Goal: Information Seeking & Learning: Find contact information

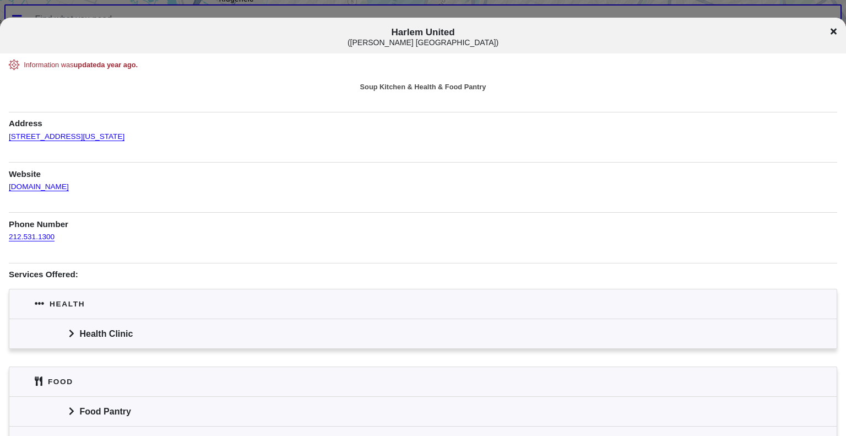
scroll to position [71, 0]
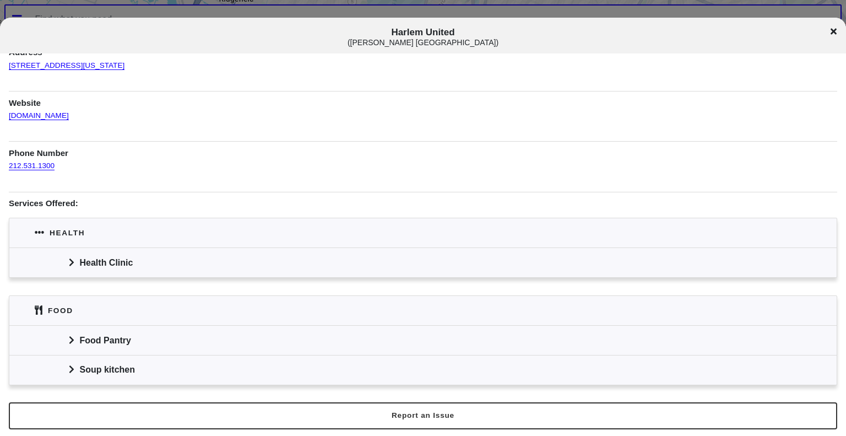
click at [68, 271] on div "Health Clinic" at bounding box center [422, 262] width 827 height 30
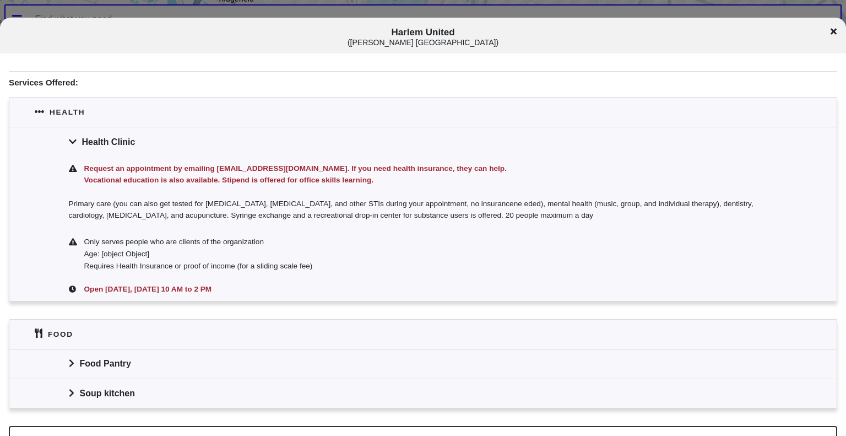
scroll to position [215, 0]
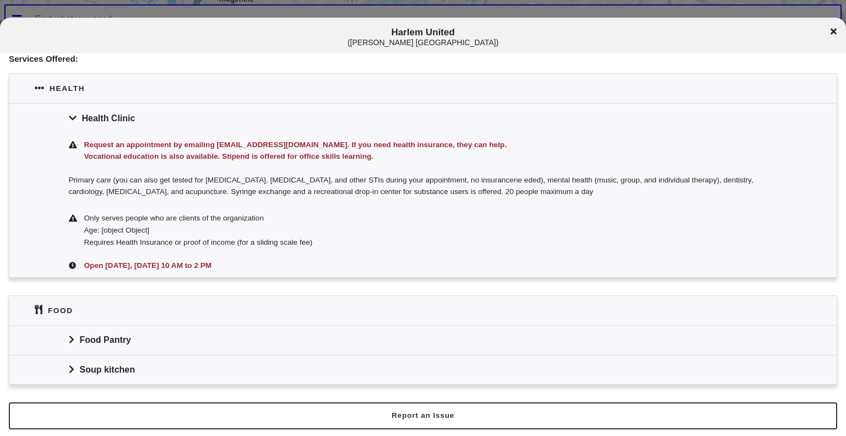
click at [69, 339] on icon at bounding box center [72, 339] width 6 height 9
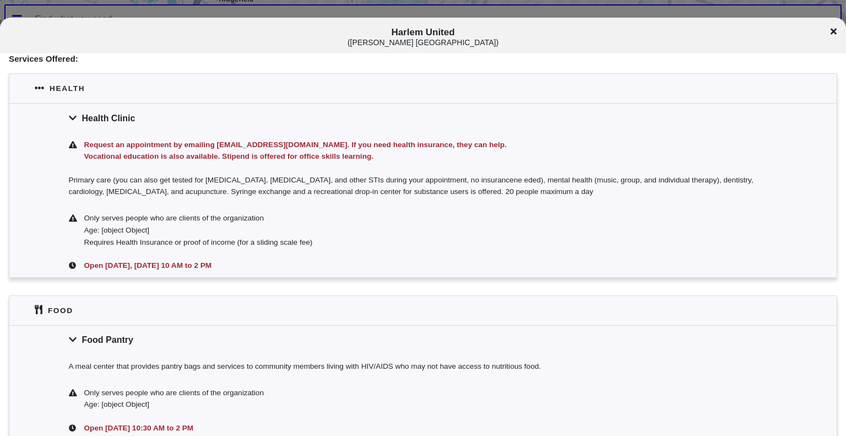
scroll to position [324, 0]
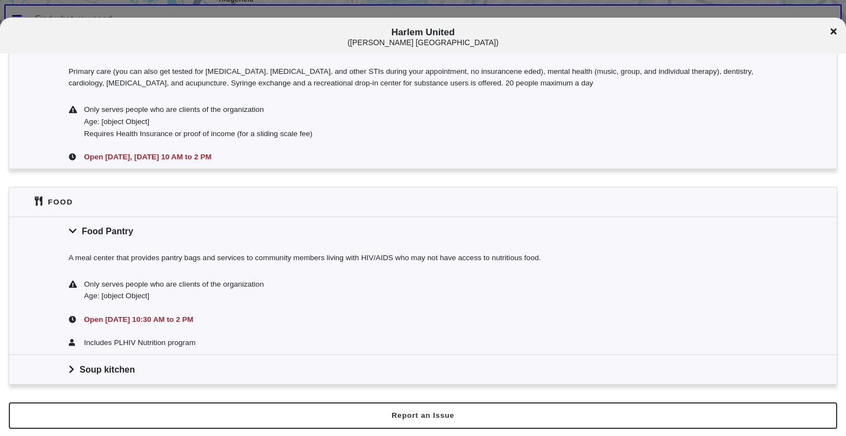
click at [69, 370] on icon at bounding box center [71, 369] width 4 height 8
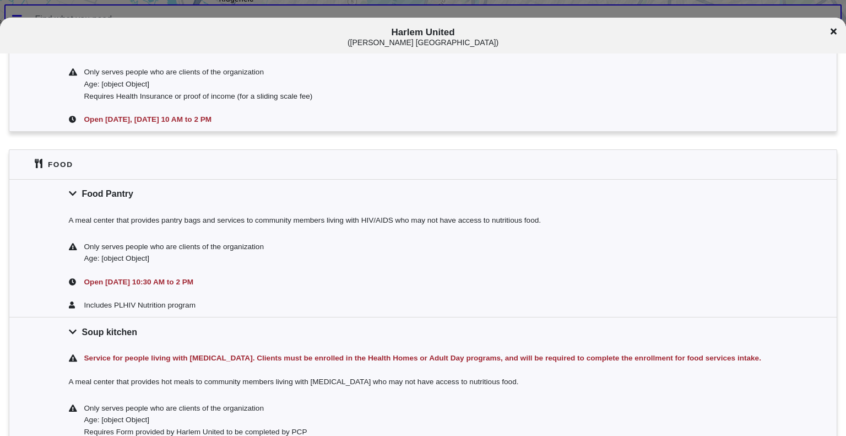
scroll to position [357, 0]
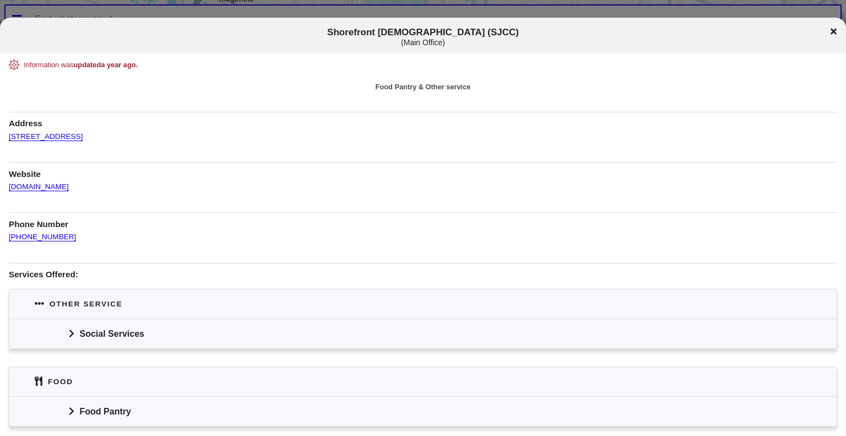
scroll to position [42, 0]
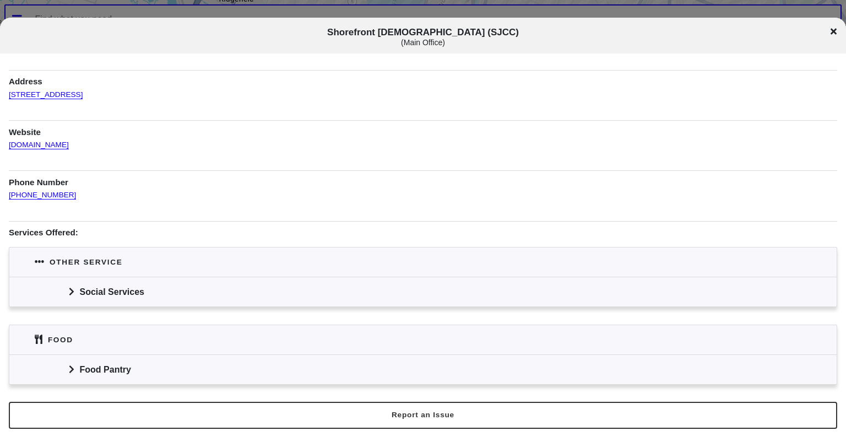
click at [70, 299] on div "Social Services" at bounding box center [422, 291] width 827 height 30
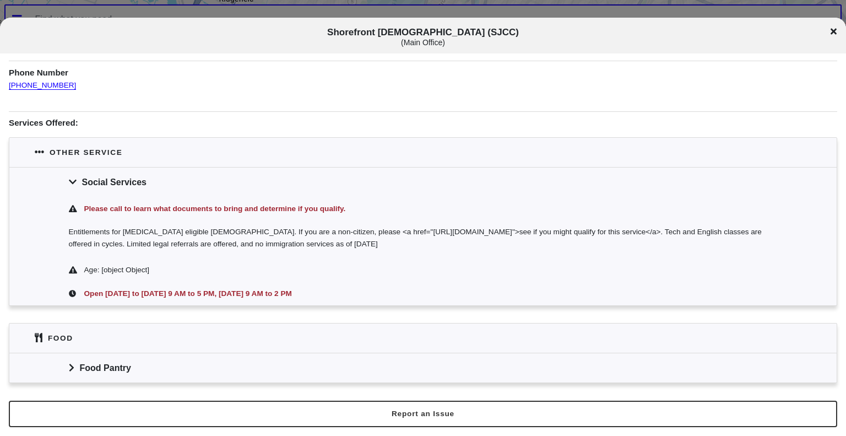
scroll to position [162, 0]
click at [67, 369] on div "Food Pantry" at bounding box center [422, 367] width 827 height 30
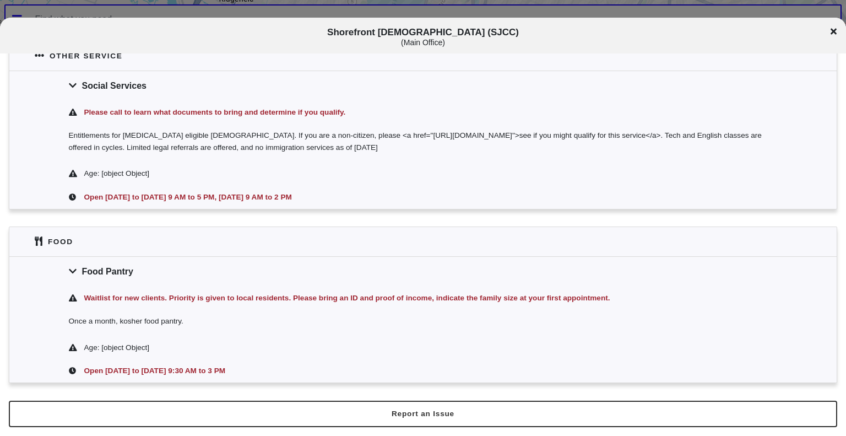
scroll to position [0, 0]
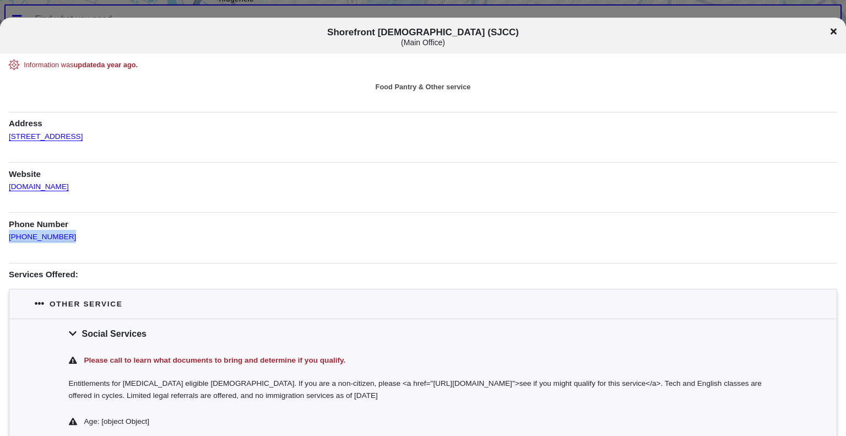
drag, startPoint x: 69, startPoint y: 194, endPoint x: 64, endPoint y: 236, distance: 42.7
click at [64, 236] on div "Information was updated a year ago . Food Pantry & Other service Address 128 Br…" at bounding box center [423, 344] width 828 height 571
copy div "(718) 743-0575"
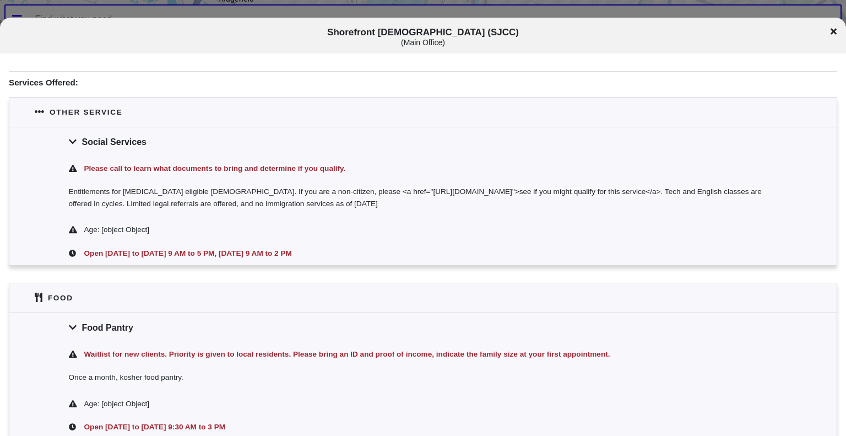
scroll to position [258, 0]
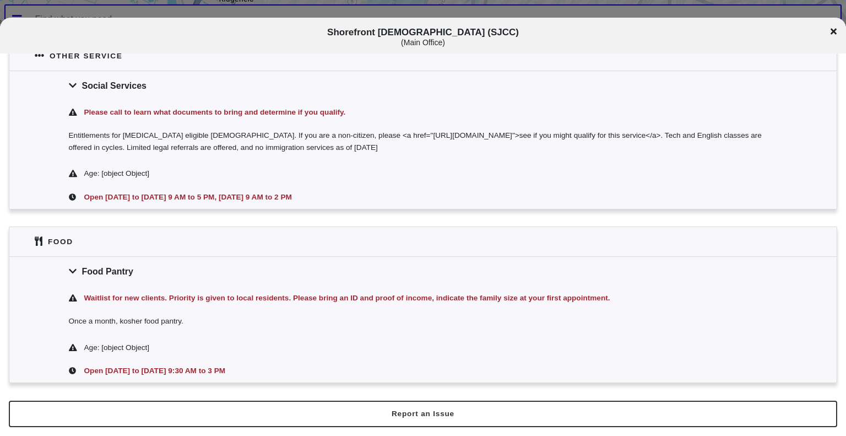
drag, startPoint x: 321, startPoint y: 33, endPoint x: 533, endPoint y: 32, distance: 212.0
click at [533, 32] on h1 "Shorefront Jewish Community Council (SJCC) ( Main Office )" at bounding box center [423, 37] width 702 height 20
copy span "Shorefront Jewish Community Council (SJCC)"
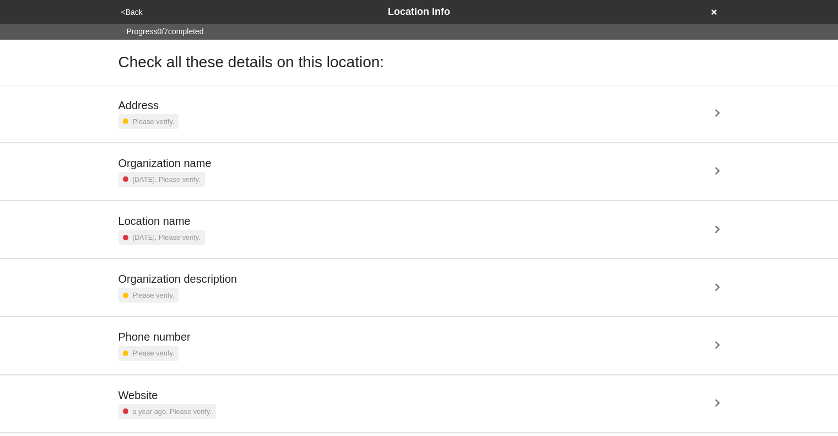
click at [345, 99] on div "Address Please verify." at bounding box center [418, 114] width 601 height 30
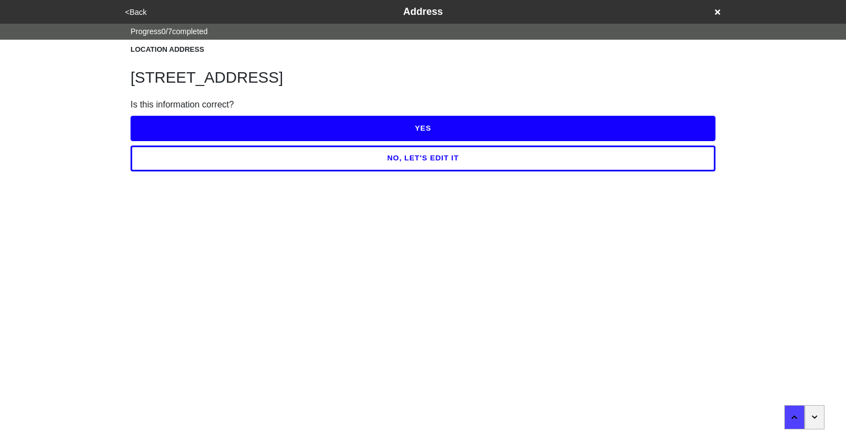
click at [396, 127] on button "YES" at bounding box center [423, 128] width 585 height 25
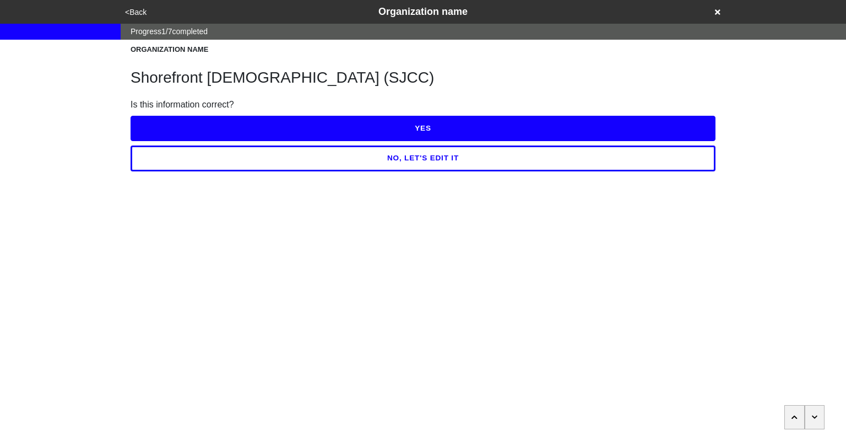
click at [396, 127] on button "YES" at bounding box center [423, 128] width 585 height 25
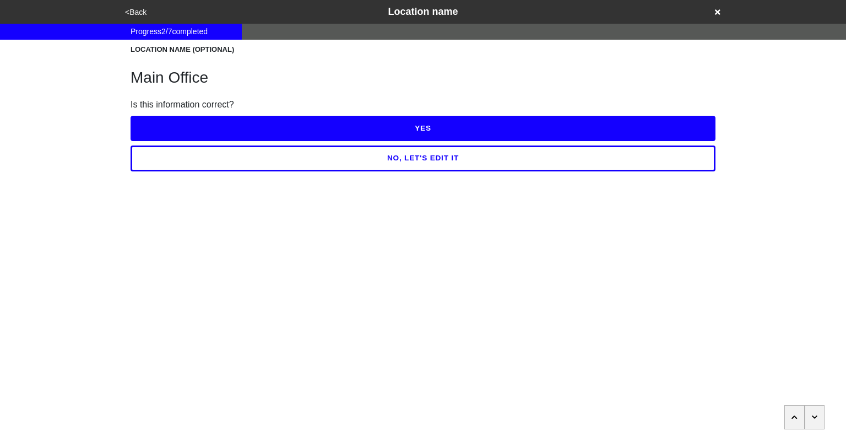
click at [396, 127] on button "YES" at bounding box center [423, 128] width 585 height 25
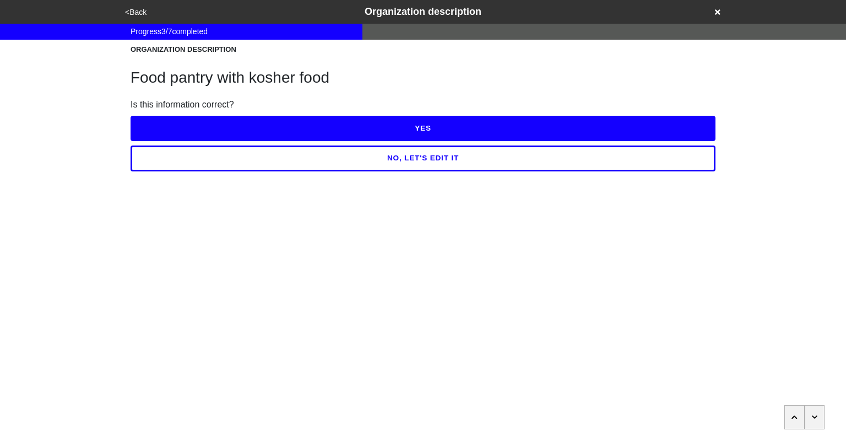
click at [418, 160] on button "NO, LET'S EDIT IT" at bounding box center [423, 157] width 585 height 25
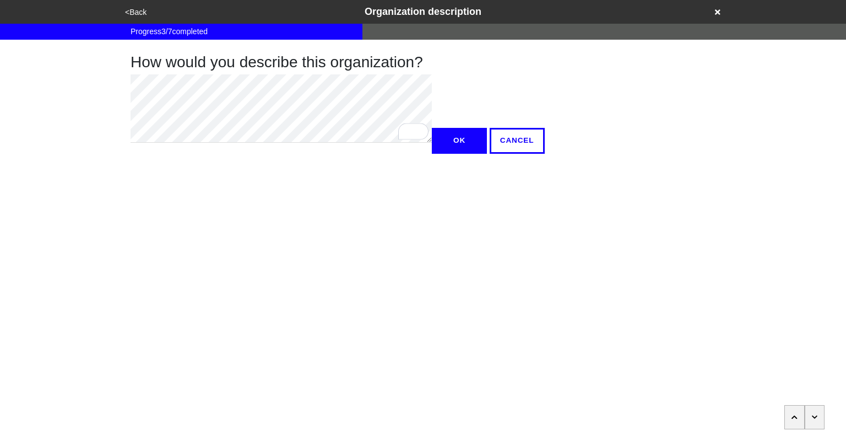
click at [432, 153] on button "OK" at bounding box center [459, 140] width 55 height 25
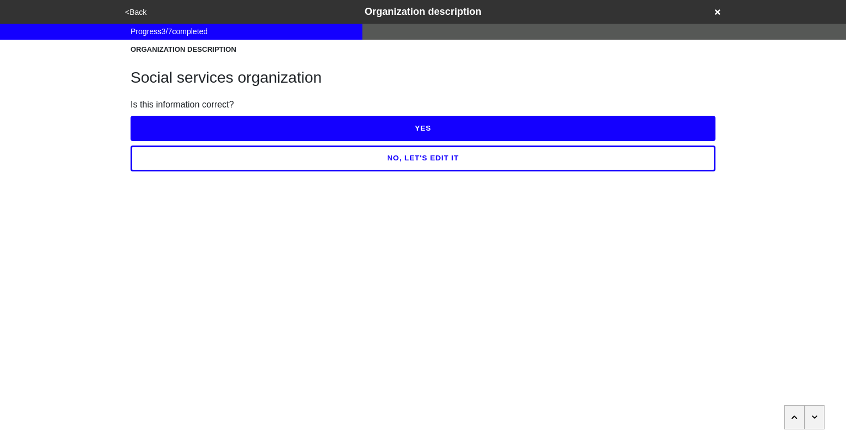
click at [417, 132] on button "YES" at bounding box center [423, 128] width 585 height 25
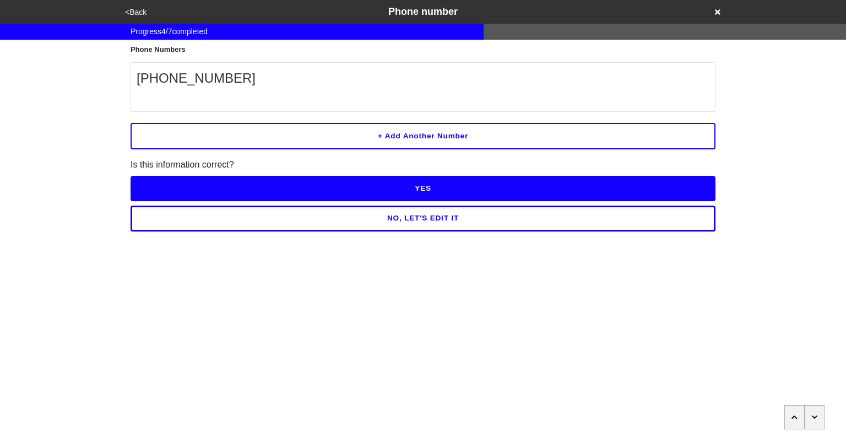
click at [431, 193] on button "YES" at bounding box center [423, 188] width 585 height 25
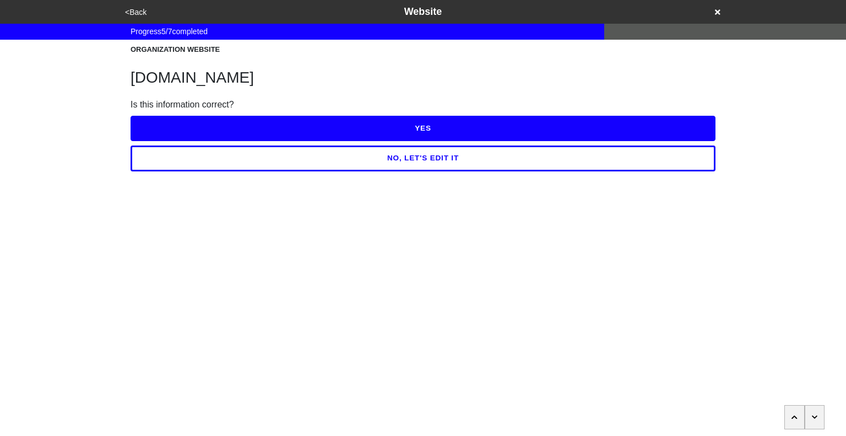
click at [421, 133] on button "YES" at bounding box center [423, 128] width 585 height 25
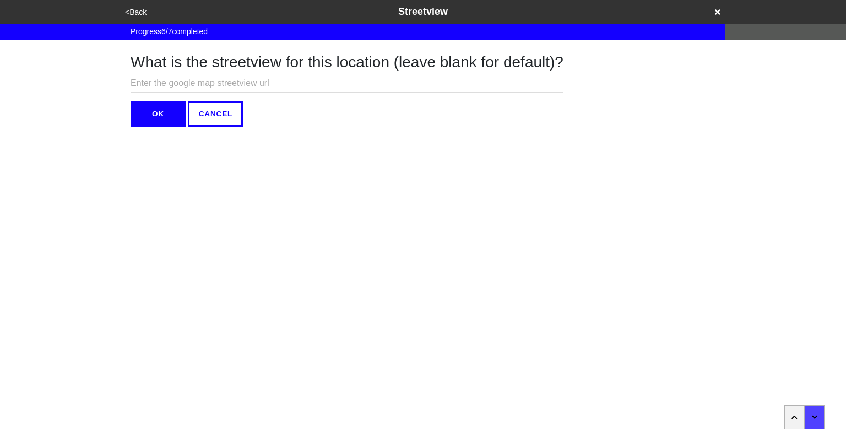
click at [162, 118] on button "OK" at bounding box center [158, 113] width 55 height 25
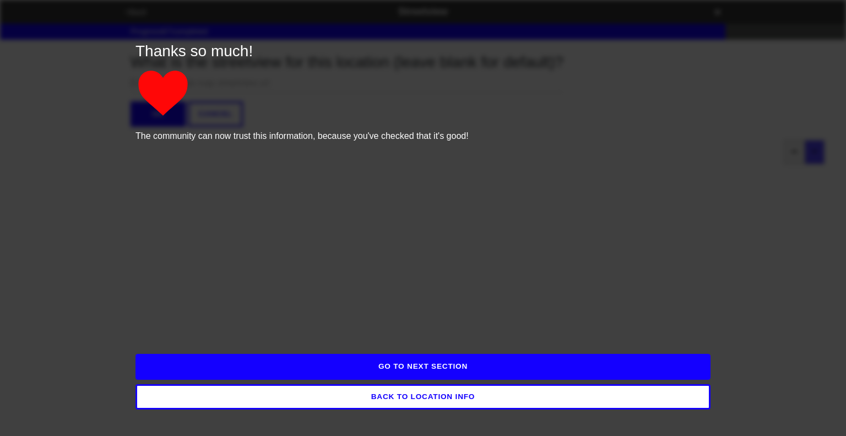
click at [437, 371] on button "GO TO NEXT SECTION" at bounding box center [422, 366] width 575 height 25
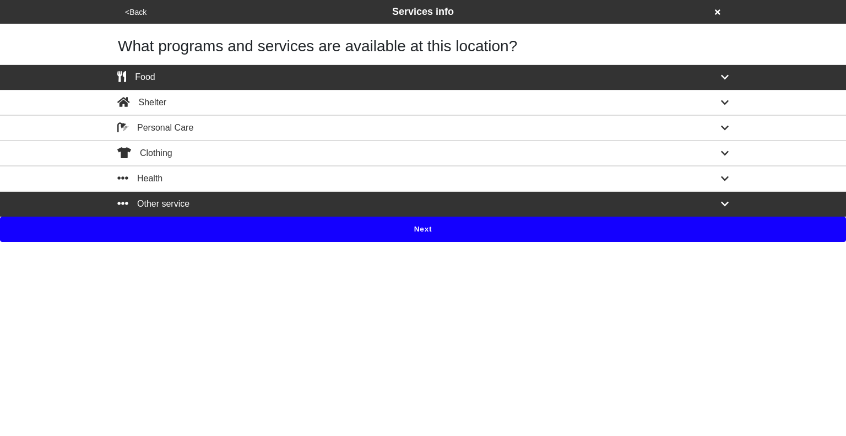
click at [408, 225] on button "Next" at bounding box center [423, 228] width 846 height 25
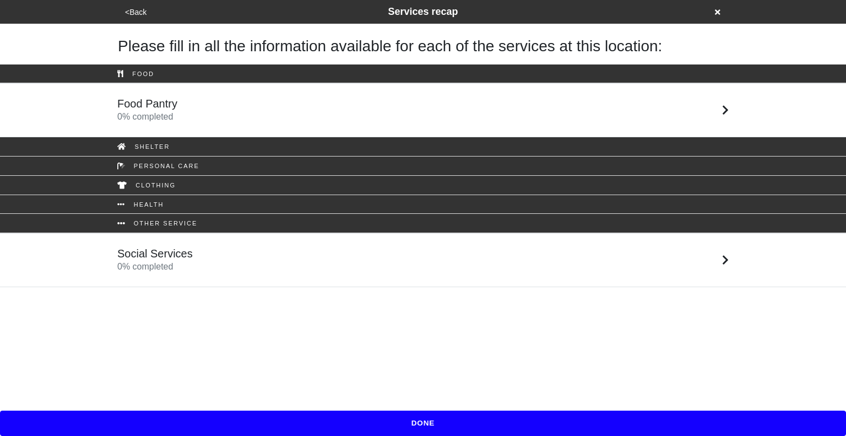
click at [319, 95] on link "Food Pantry 0 % completed" at bounding box center [423, 110] width 846 height 54
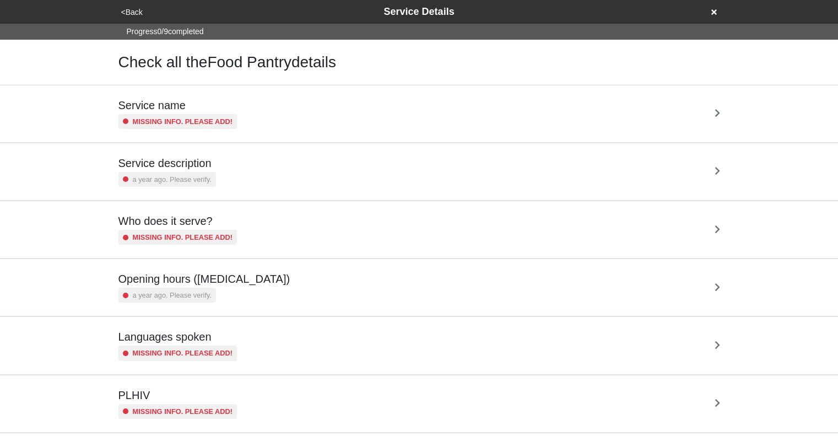
click at [339, 104] on div "Service name Missing info. Please add!" at bounding box center [418, 114] width 601 height 30
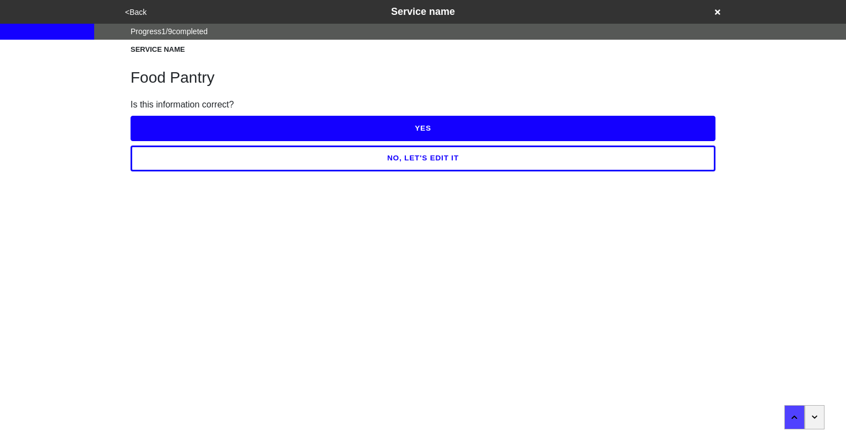
click at [390, 129] on button "YES" at bounding box center [423, 128] width 585 height 25
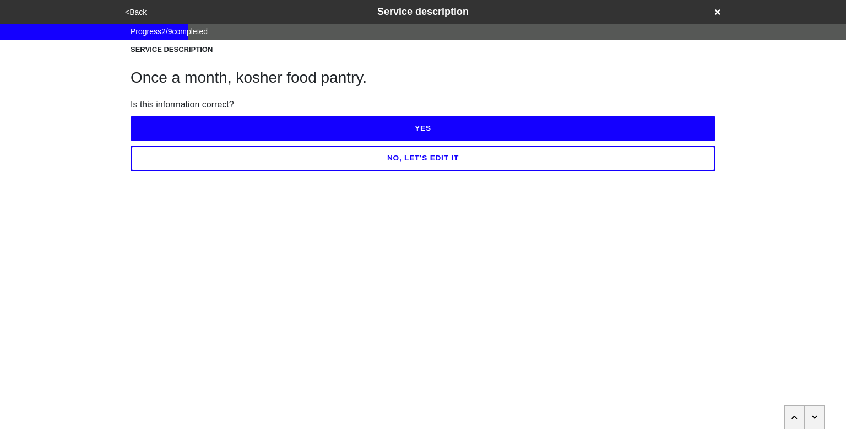
click at [415, 157] on button "NO, LET'S EDIT IT" at bounding box center [423, 157] width 585 height 25
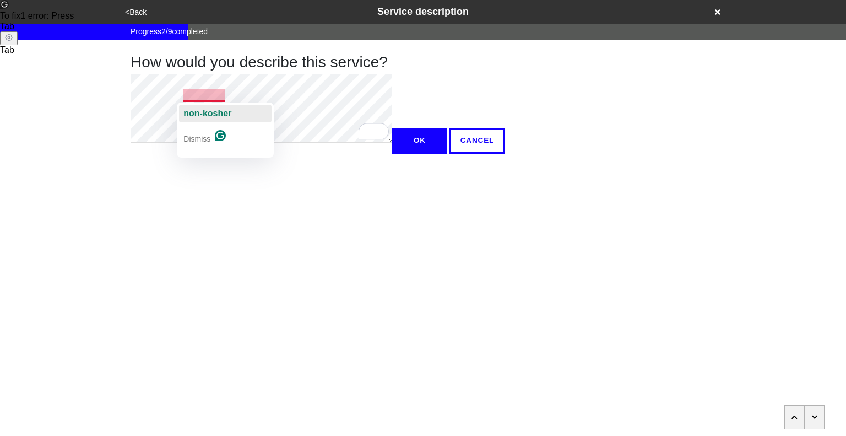
click at [198, 118] on span "non-kosher" at bounding box center [207, 112] width 48 height 9
click at [392, 153] on button "OK" at bounding box center [419, 140] width 55 height 25
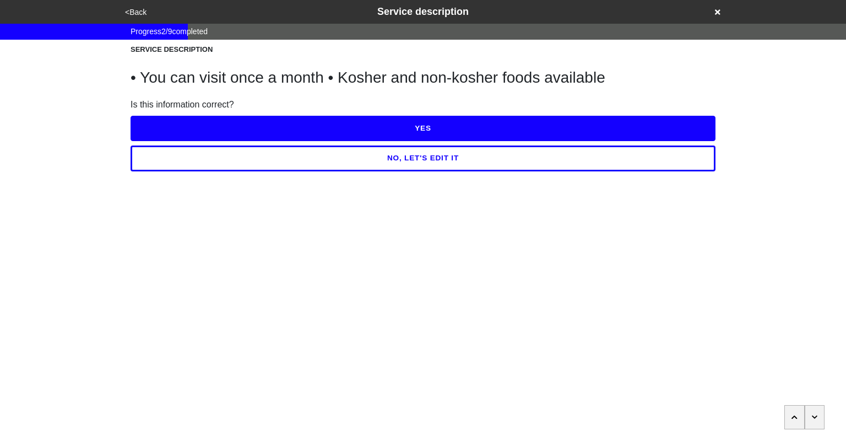
click at [396, 124] on button "YES" at bounding box center [423, 128] width 585 height 25
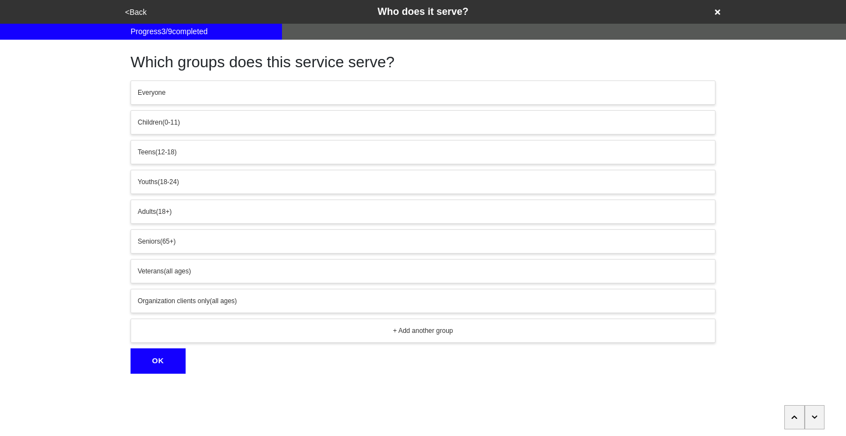
click at [815, 415] on icon "button" at bounding box center [815, 417] width 6 height 7
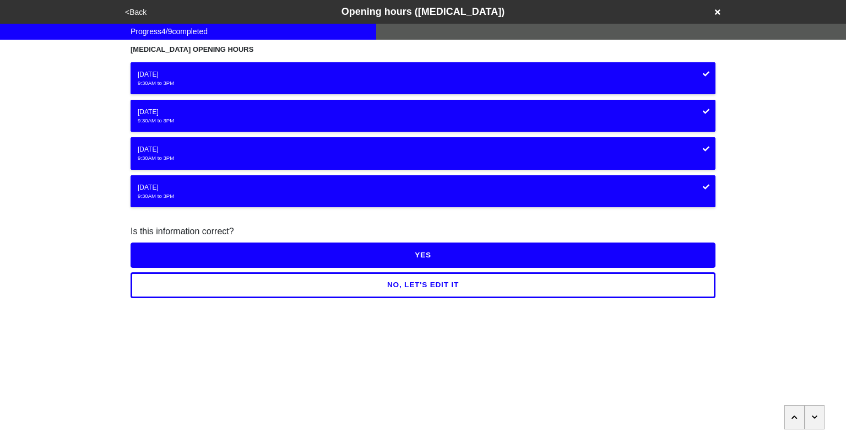
click at [495, 257] on button "YES" at bounding box center [423, 254] width 585 height 25
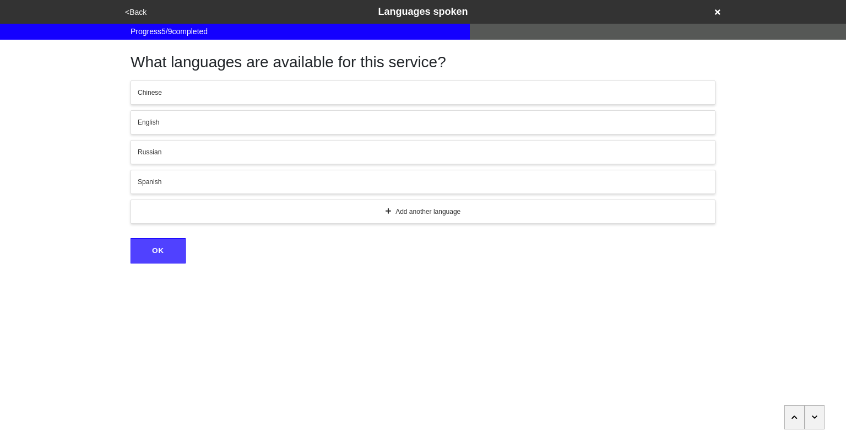
click at [222, 150] on div "Russian" at bounding box center [423, 152] width 570 height 10
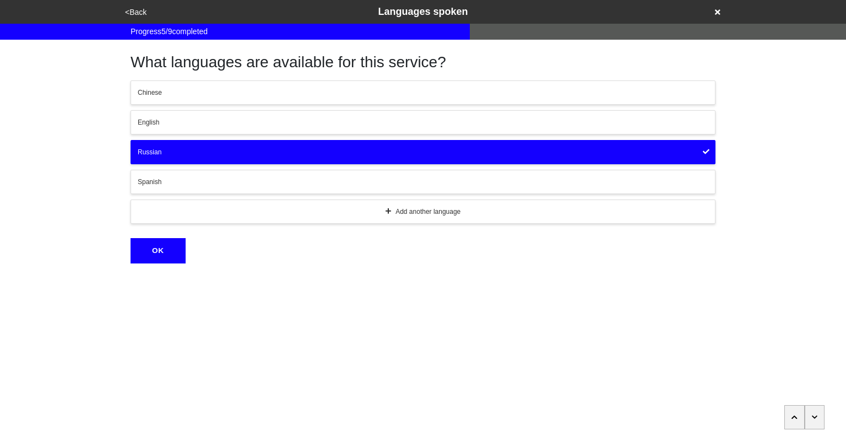
click at [205, 125] on div "English" at bounding box center [423, 122] width 570 height 10
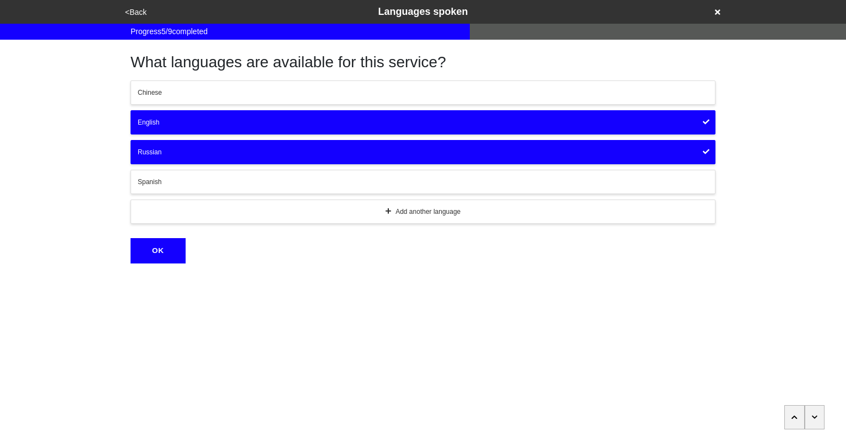
click at [160, 251] on button "OK" at bounding box center [158, 250] width 55 height 25
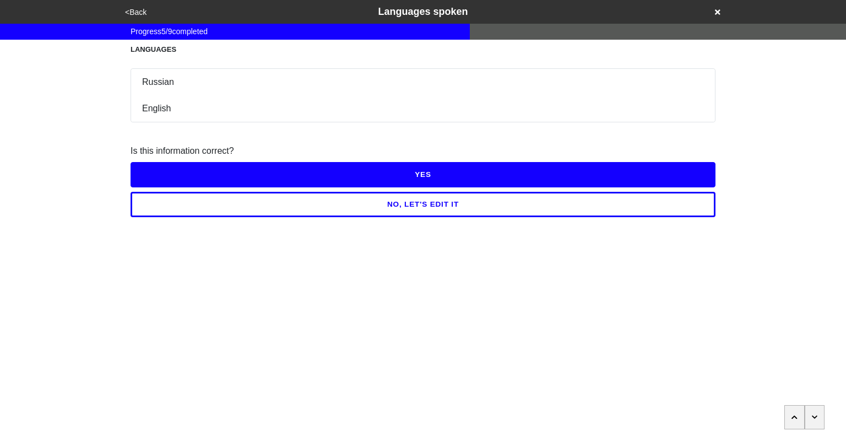
click at [421, 172] on button "YES" at bounding box center [423, 174] width 585 height 25
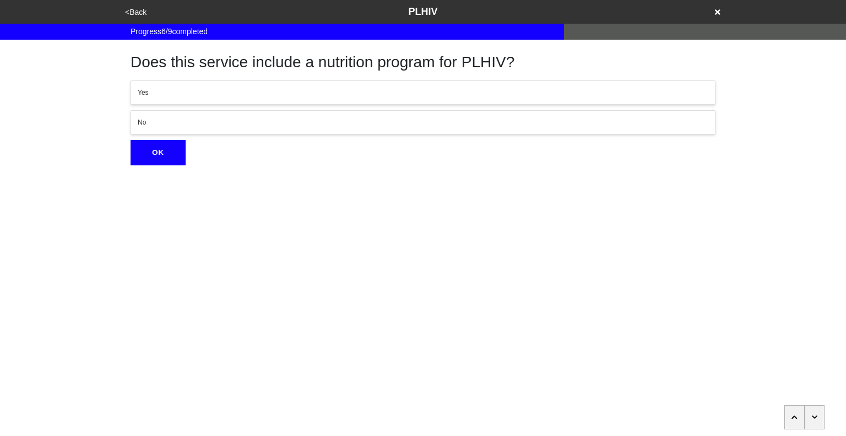
click at [815, 415] on icon "button" at bounding box center [815, 417] width 6 height 7
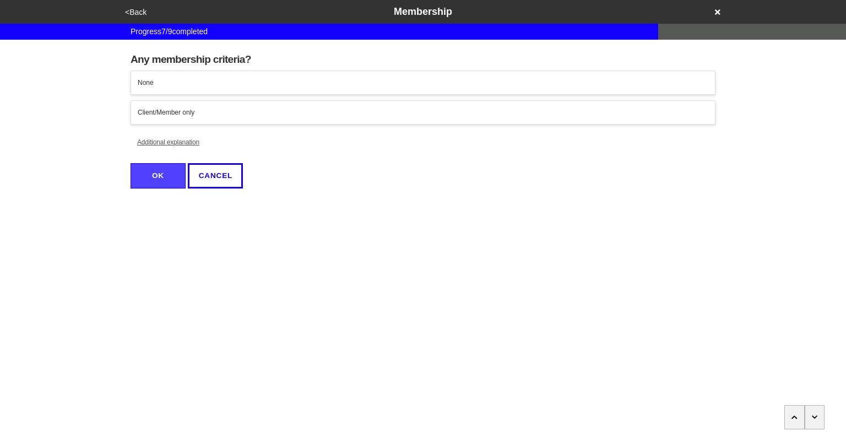
click at [307, 107] on div "Client/Member only" at bounding box center [423, 112] width 570 height 10
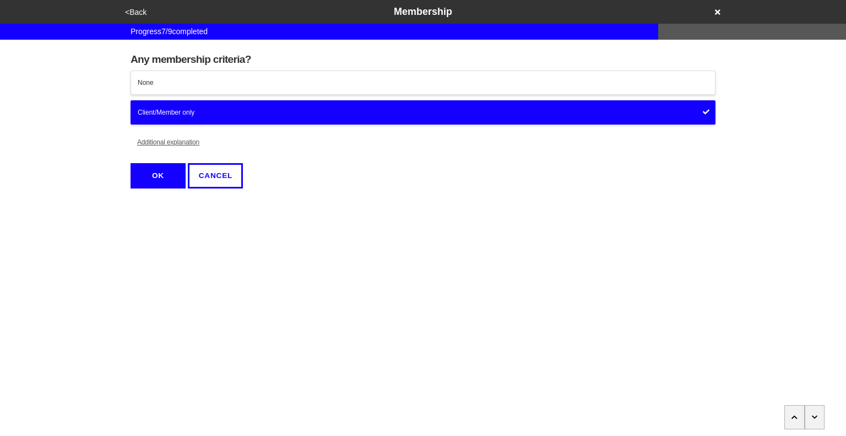
click at [149, 172] on button "OK" at bounding box center [158, 175] width 55 height 25
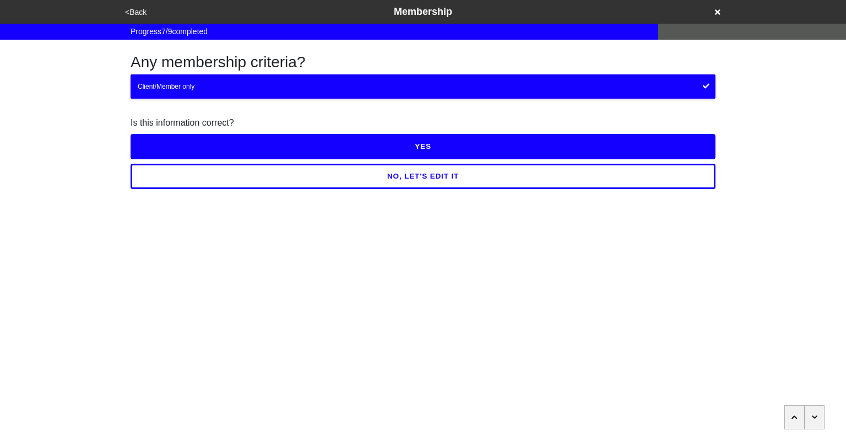
click at [403, 151] on button "YES" at bounding box center [423, 146] width 585 height 25
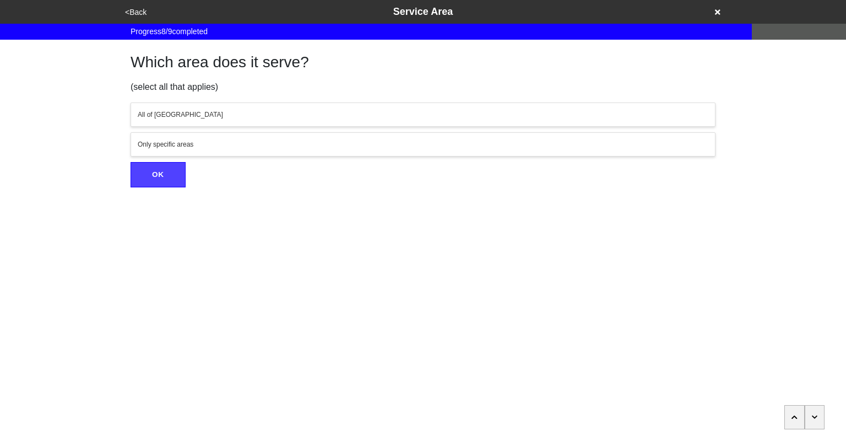
click at [818, 416] on button "button" at bounding box center [815, 417] width 20 height 24
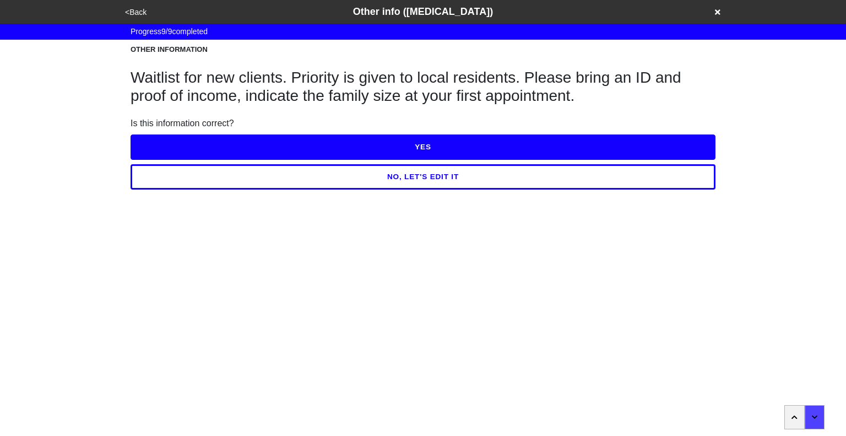
click at [450, 180] on button "NO, LET'S EDIT IT" at bounding box center [423, 176] width 585 height 25
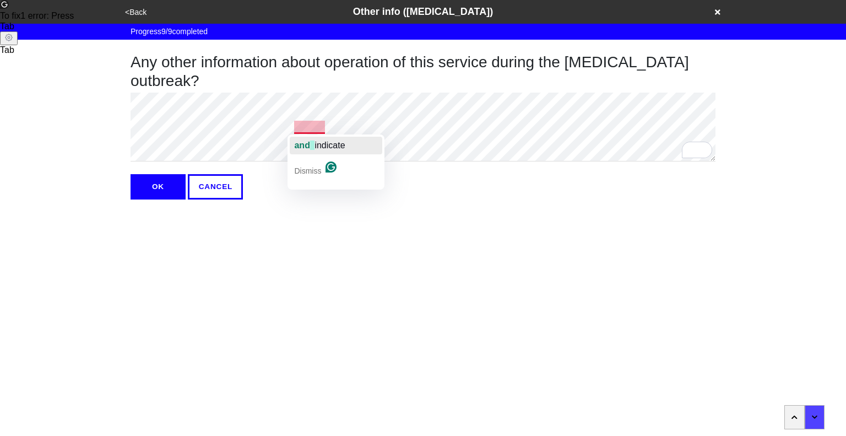
click at [302, 145] on span "and" at bounding box center [301, 144] width 15 height 9
click at [168, 193] on button "OK" at bounding box center [158, 186] width 55 height 25
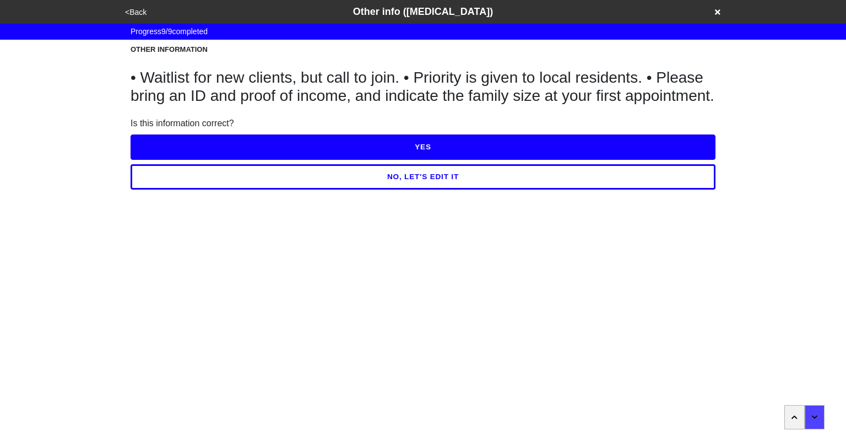
click at [346, 160] on button "YES" at bounding box center [423, 146] width 585 height 25
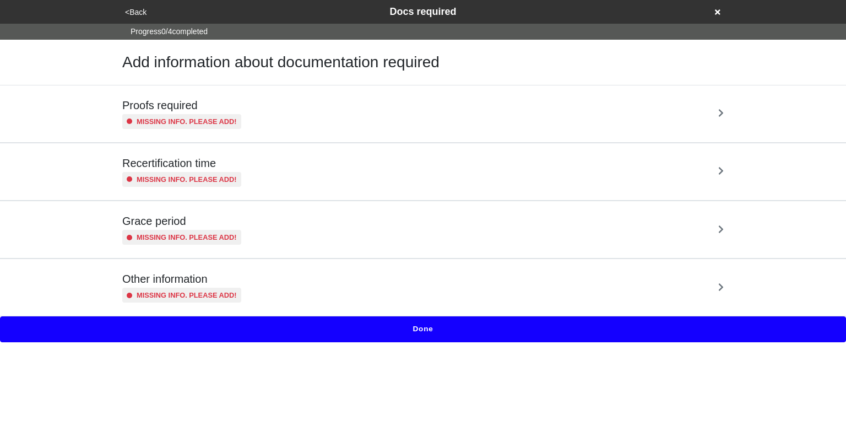
click at [305, 122] on div "Proofs required Missing info. Please add!" at bounding box center [422, 114] width 601 height 30
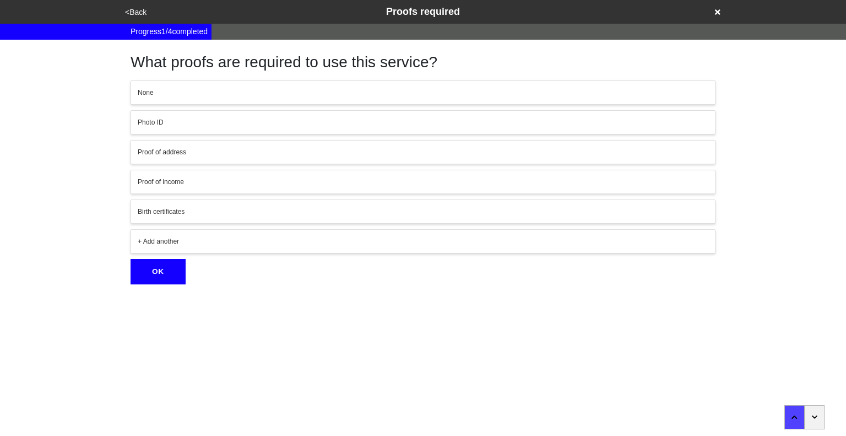
click at [216, 120] on div "Photo ID" at bounding box center [423, 122] width 570 height 10
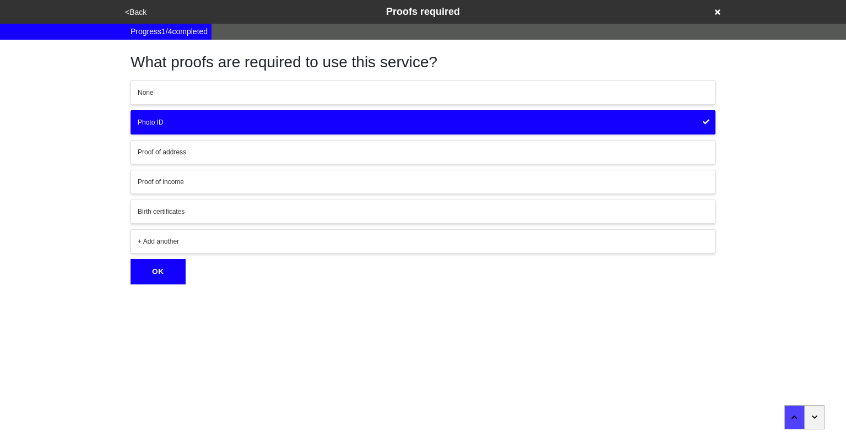
click at [183, 151] on div "Proof of address" at bounding box center [423, 152] width 570 height 10
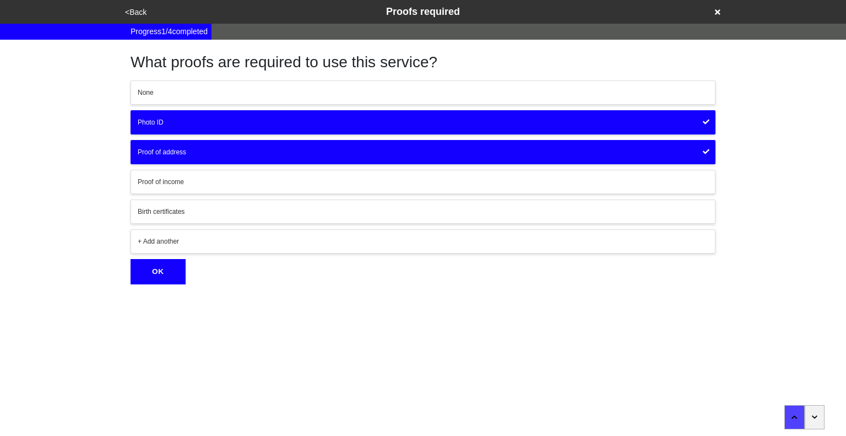
click at [183, 151] on div "Proof of address" at bounding box center [423, 152] width 570 height 10
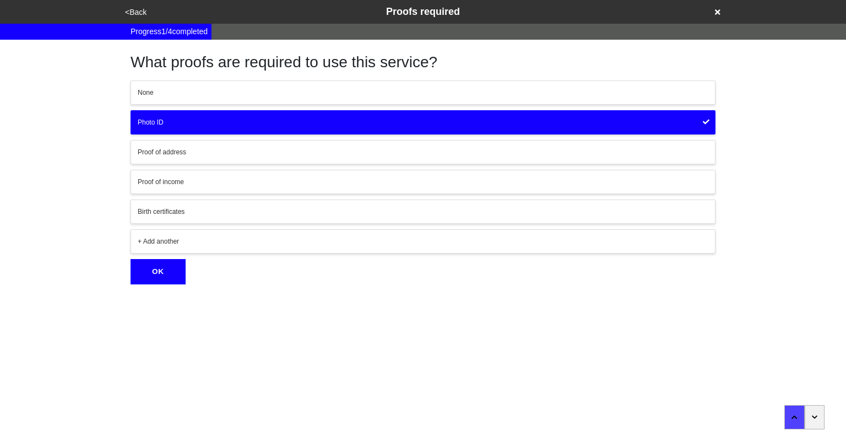
click at [177, 185] on div "Proof of income" at bounding box center [423, 182] width 570 height 10
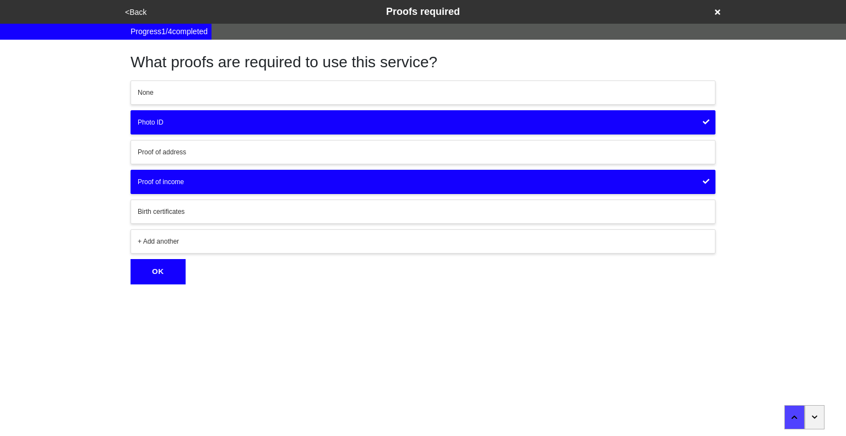
click at [163, 273] on button "OK" at bounding box center [158, 271] width 55 height 25
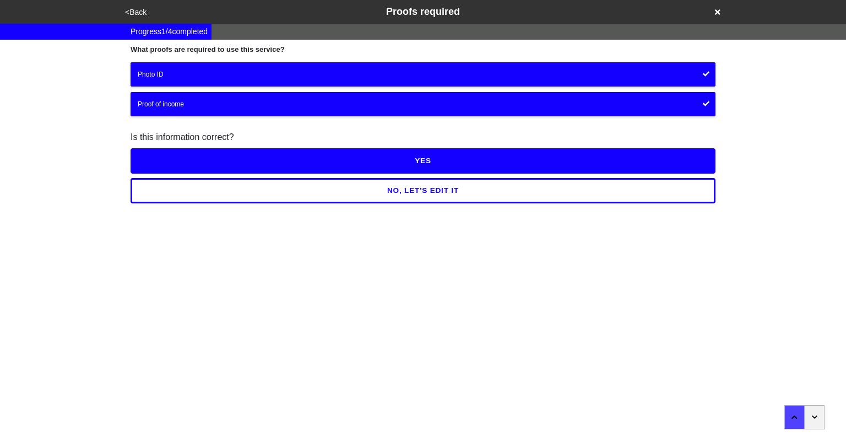
click at [419, 156] on button "YES" at bounding box center [423, 160] width 585 height 25
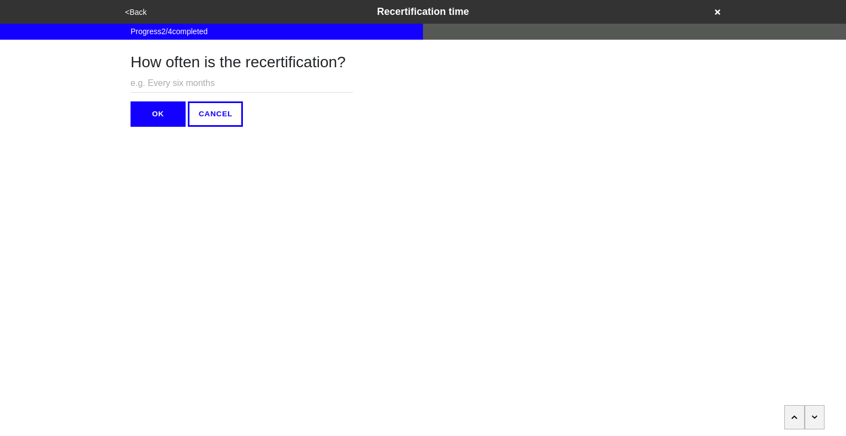
click at [817, 417] on icon "button" at bounding box center [815, 417] width 6 height 7
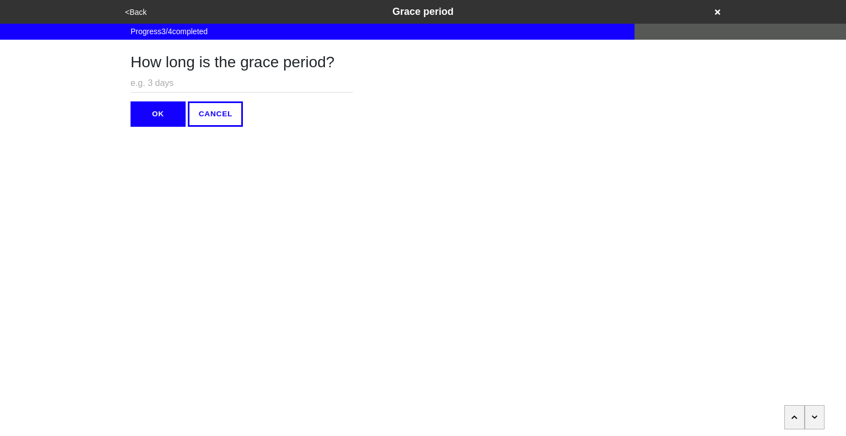
click at [817, 417] on icon "button" at bounding box center [815, 417] width 6 height 7
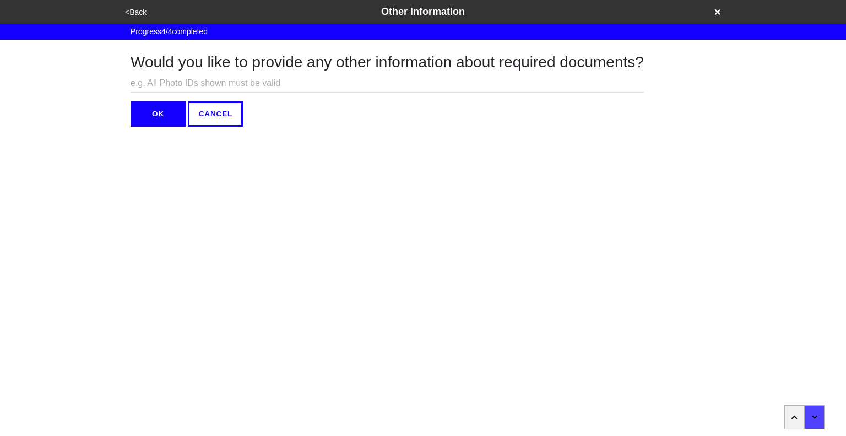
click at [166, 113] on button "OK" at bounding box center [158, 113] width 55 height 25
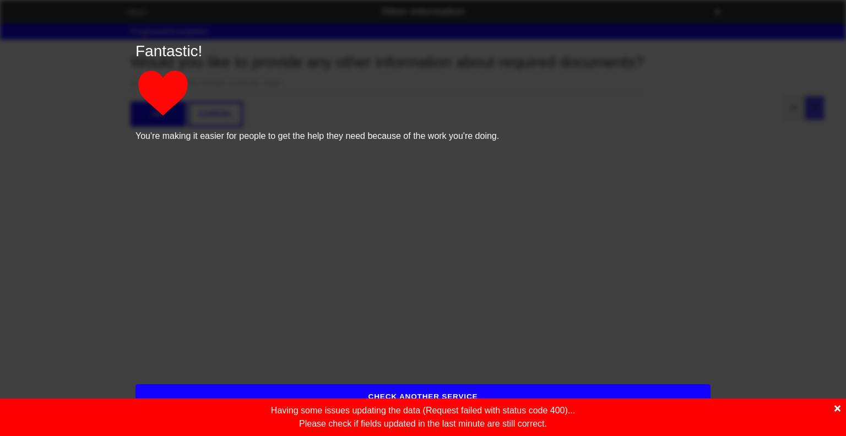
click at [837, 406] on icon at bounding box center [837, 408] width 6 height 9
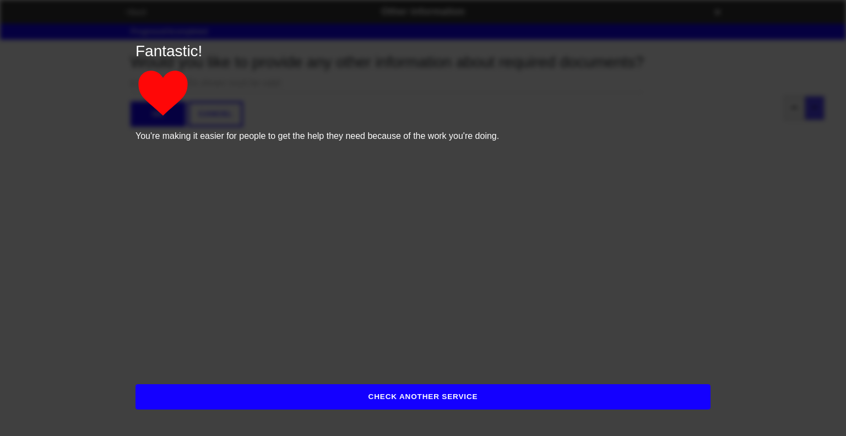
click at [498, 393] on button "CHECK ANOTHER SERVICE" at bounding box center [422, 396] width 575 height 25
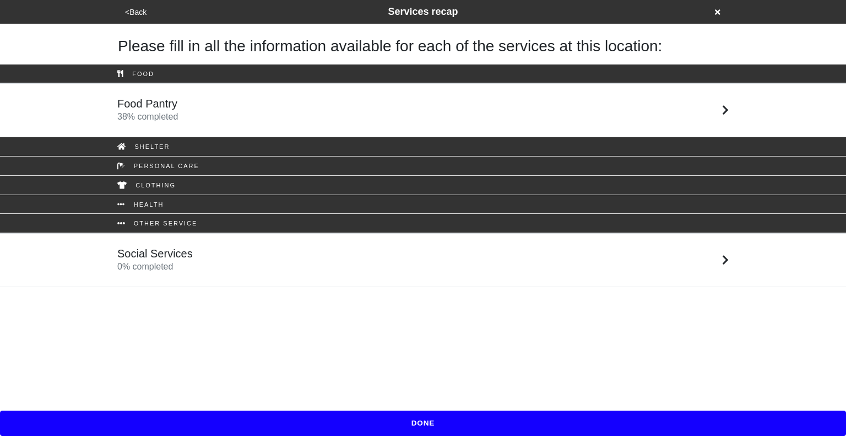
click at [273, 100] on div "Food Pantry 38 % completed" at bounding box center [423, 110] width 628 height 26
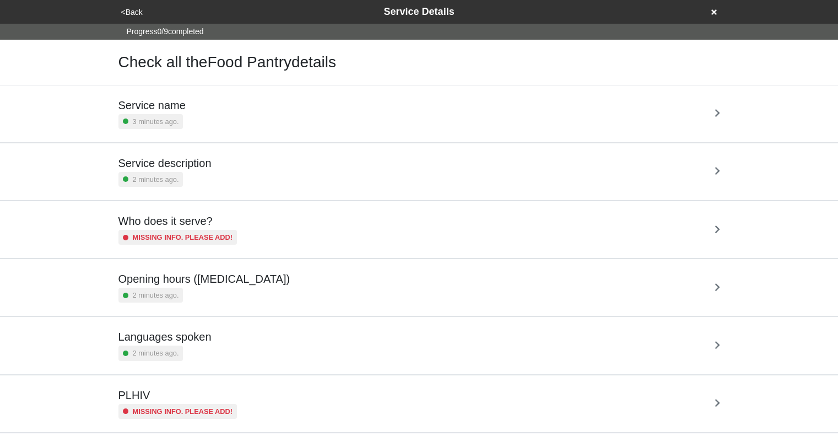
click at [361, 177] on div "Service description 2 minutes ago." at bounding box center [418, 171] width 601 height 30
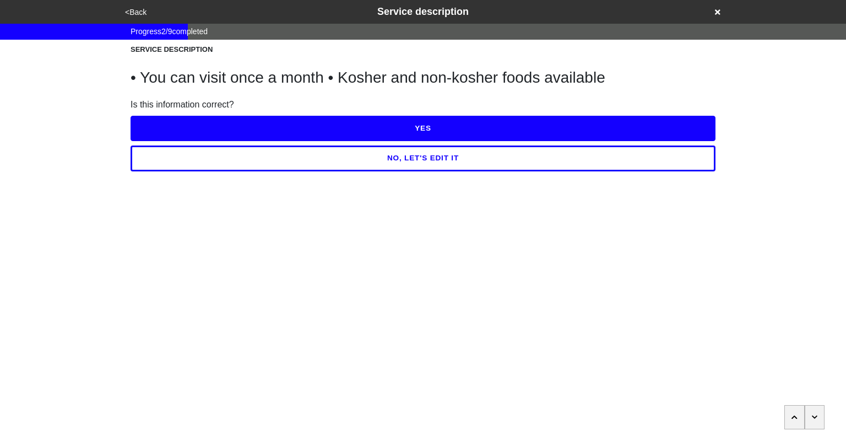
click at [470, 159] on button "NO, LET'S EDIT IT" at bounding box center [423, 157] width 585 height 25
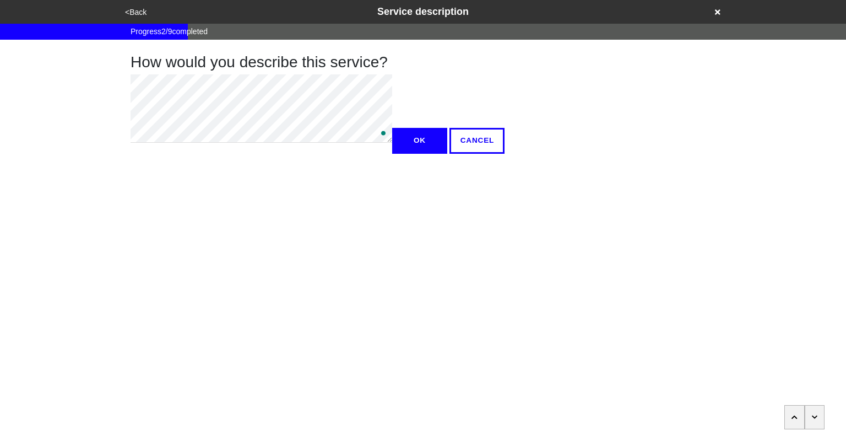
type textarea "x"
click at [392, 153] on button "OK" at bounding box center [419, 140] width 55 height 25
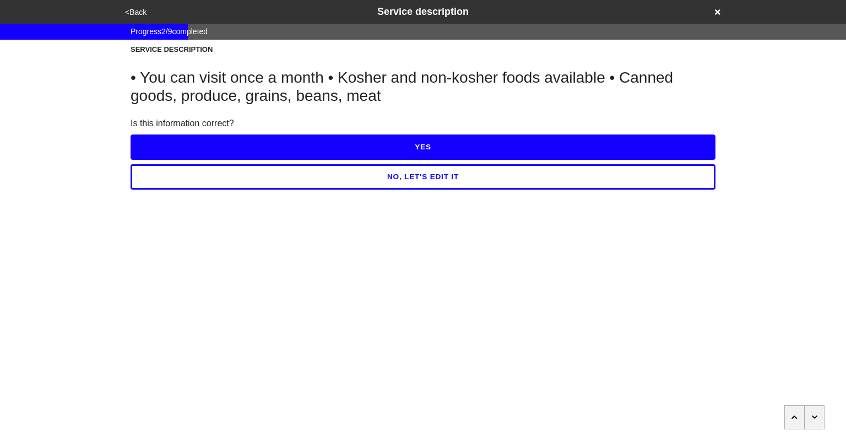
click at [400, 147] on button "YES" at bounding box center [423, 146] width 585 height 25
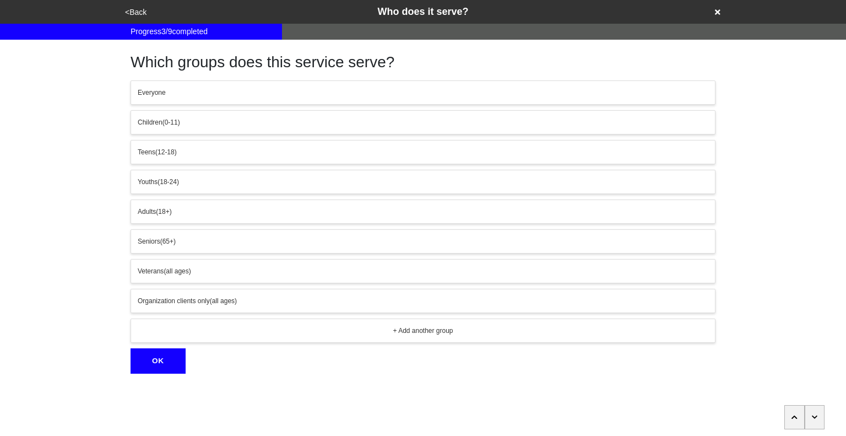
click at [164, 358] on button "OK" at bounding box center [158, 360] width 55 height 25
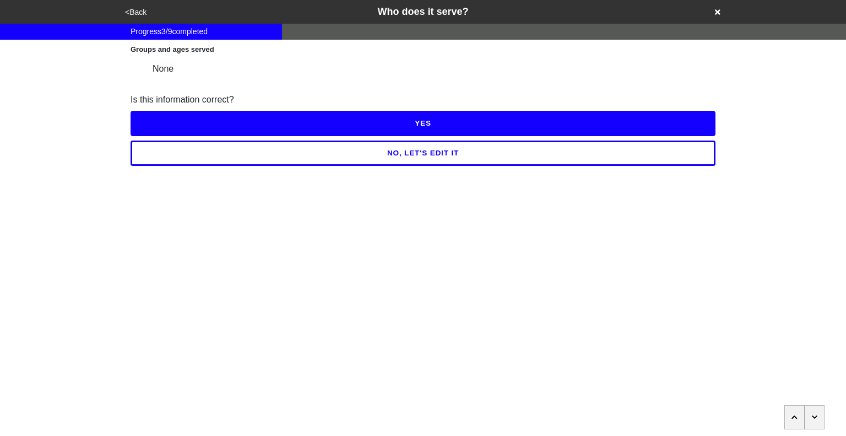
click at [134, 10] on button "<Back" at bounding box center [136, 12] width 28 height 13
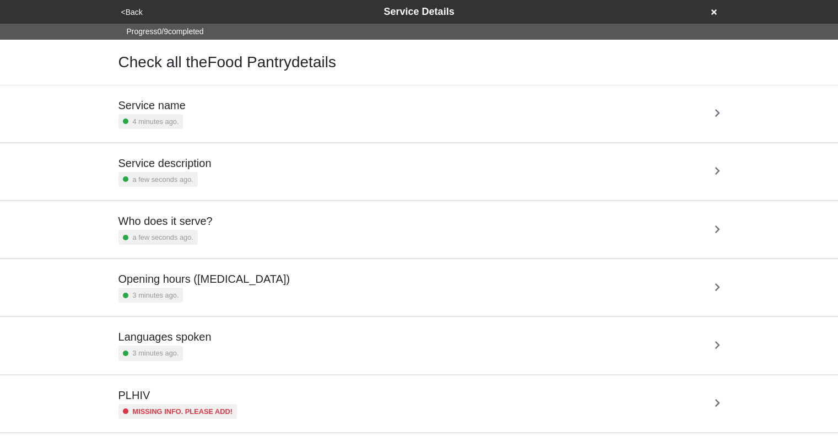
click at [132, 11] on button "<Back" at bounding box center [132, 12] width 28 height 13
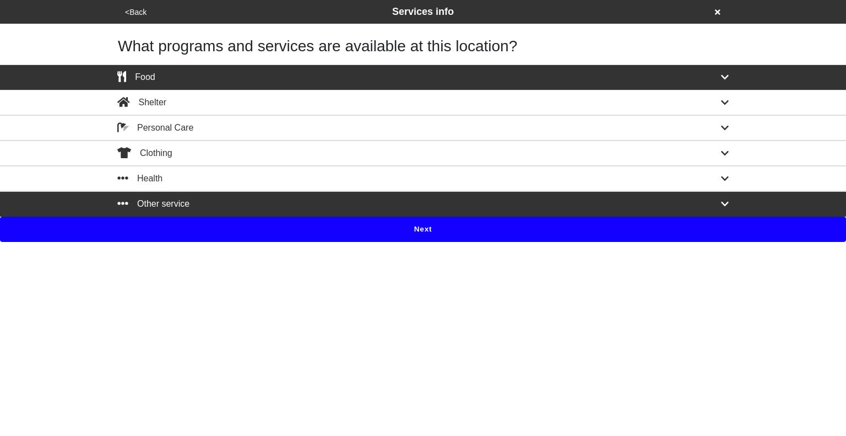
click at [341, 199] on div "Other service" at bounding box center [423, 203] width 628 height 13
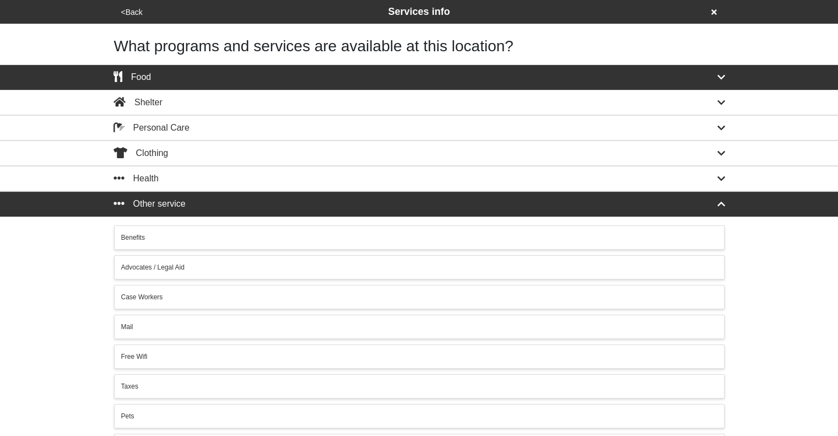
scroll to position [176, 0]
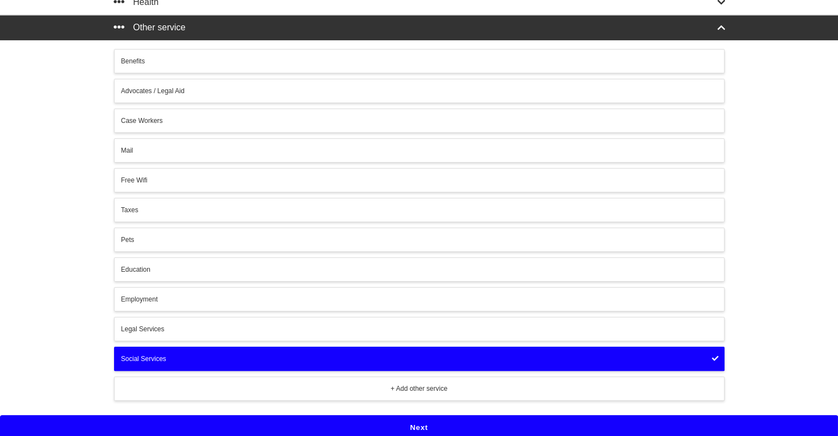
click at [436, 427] on button "Next" at bounding box center [419, 427] width 838 height 25
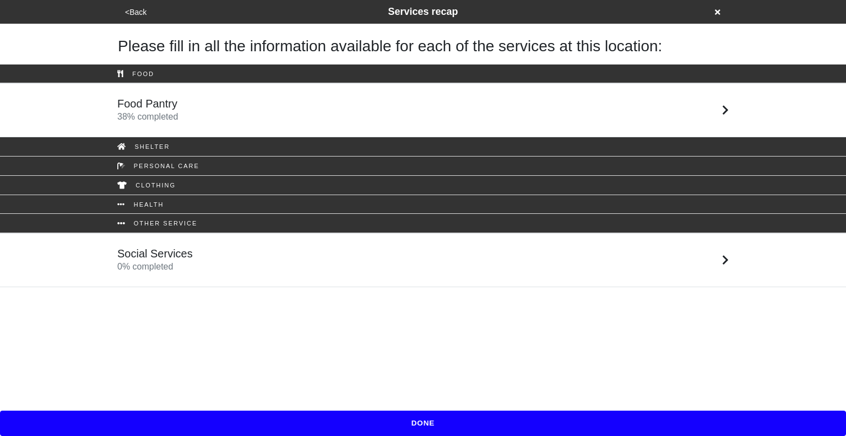
click at [298, 272] on div "Social Services 0 % completed" at bounding box center [423, 260] width 628 height 26
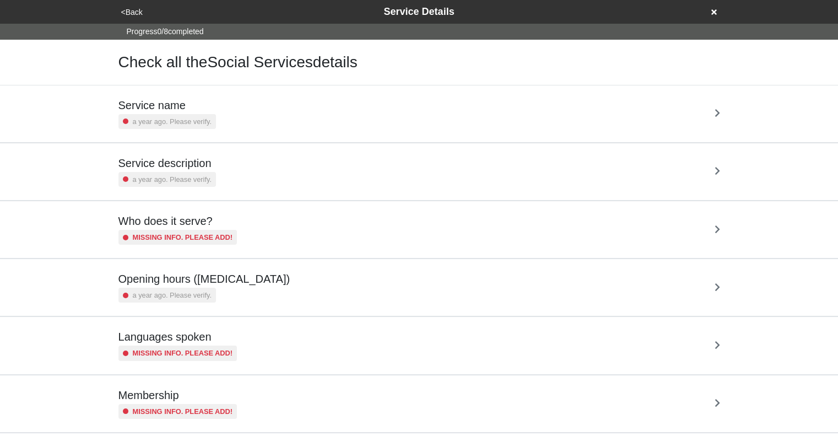
click at [315, 112] on div "Service name a year ago. Please verify." at bounding box center [418, 114] width 601 height 30
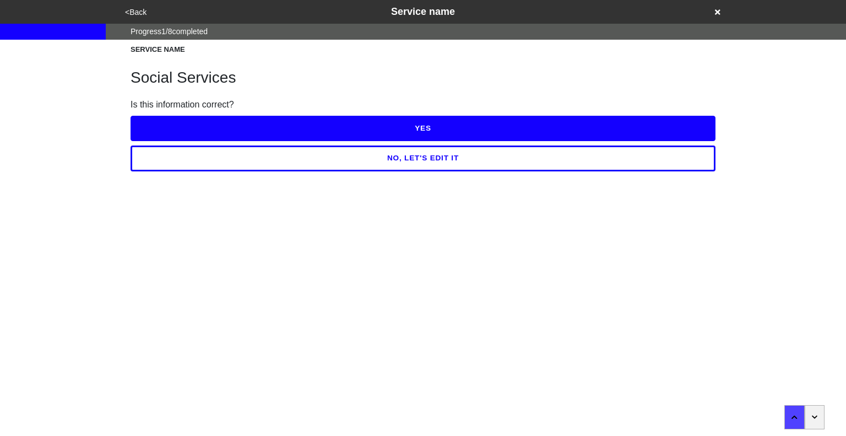
click at [423, 132] on button "YES" at bounding box center [423, 128] width 585 height 25
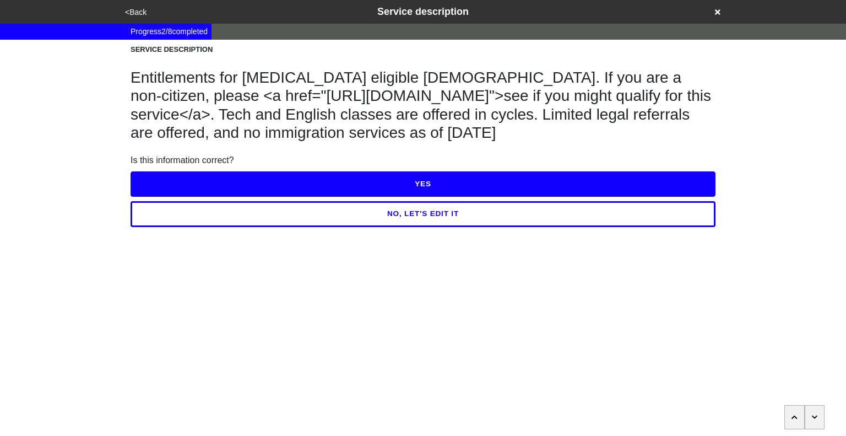
click at [434, 197] on button "YES" at bounding box center [423, 183] width 585 height 25
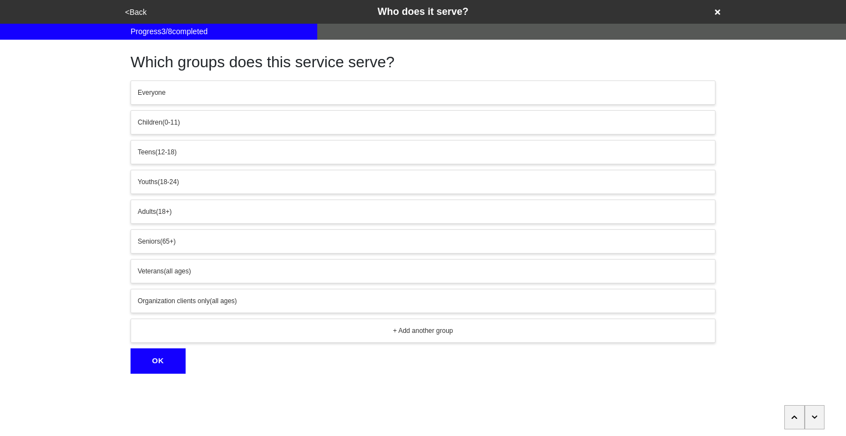
click at [812, 418] on icon "button" at bounding box center [815, 417] width 6 height 7
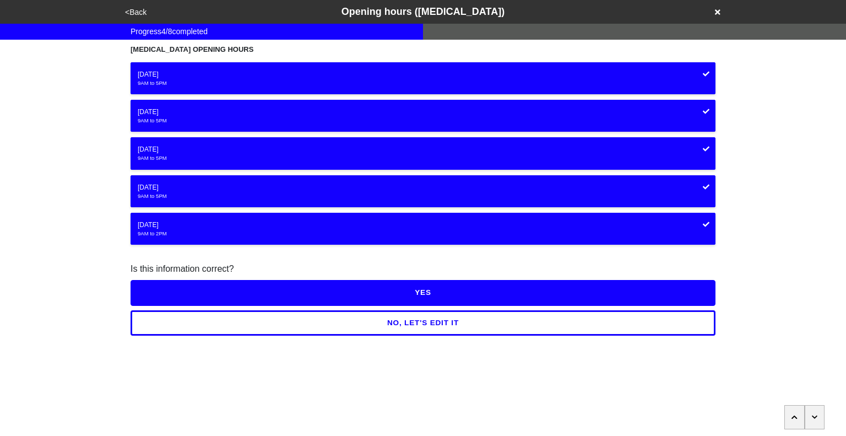
click at [511, 294] on button "YES" at bounding box center [423, 292] width 585 height 25
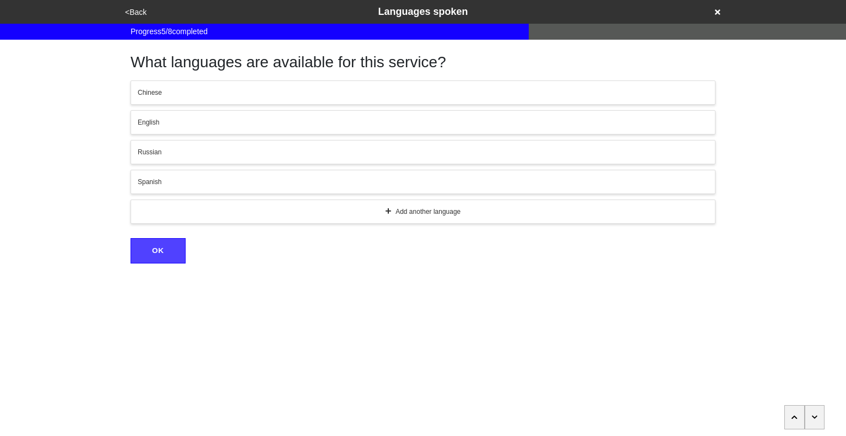
click at [226, 150] on div "Russian" at bounding box center [423, 152] width 570 height 10
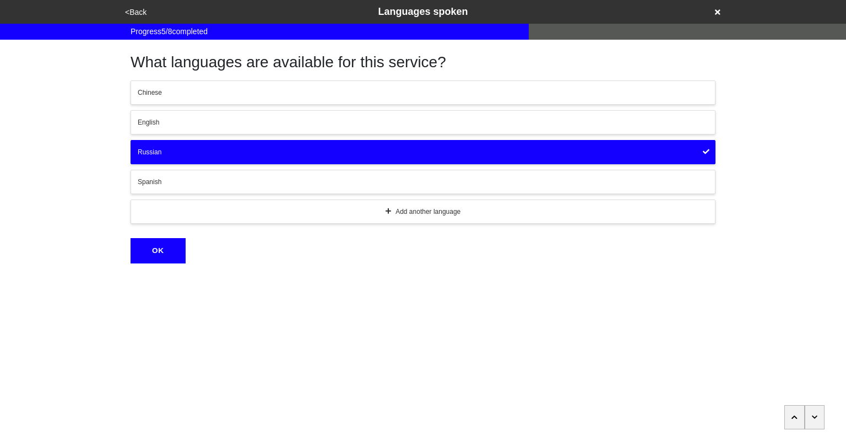
click at [210, 122] on div "English" at bounding box center [423, 122] width 570 height 10
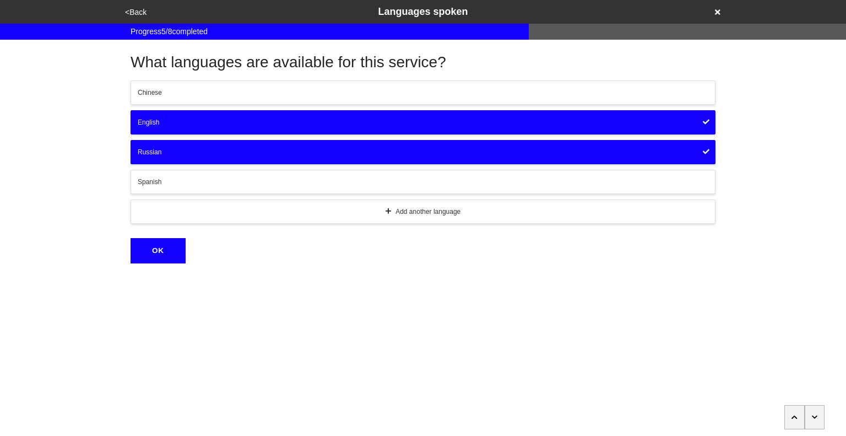
click at [162, 255] on button "OK" at bounding box center [158, 250] width 55 height 25
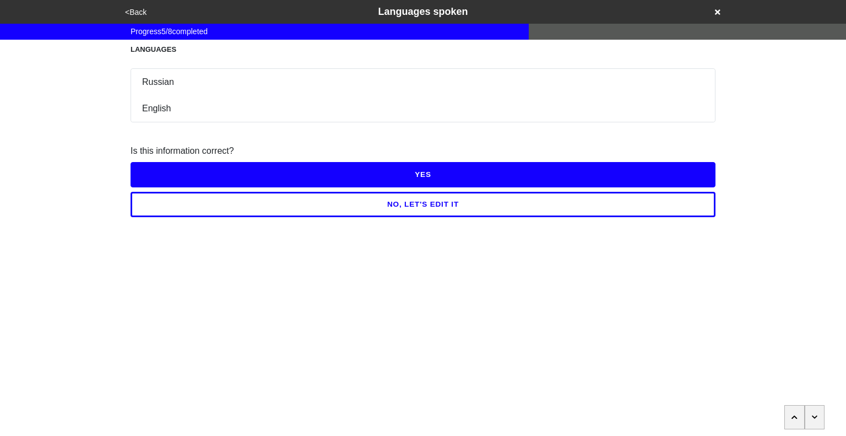
click at [420, 173] on button "YES" at bounding box center [423, 174] width 585 height 25
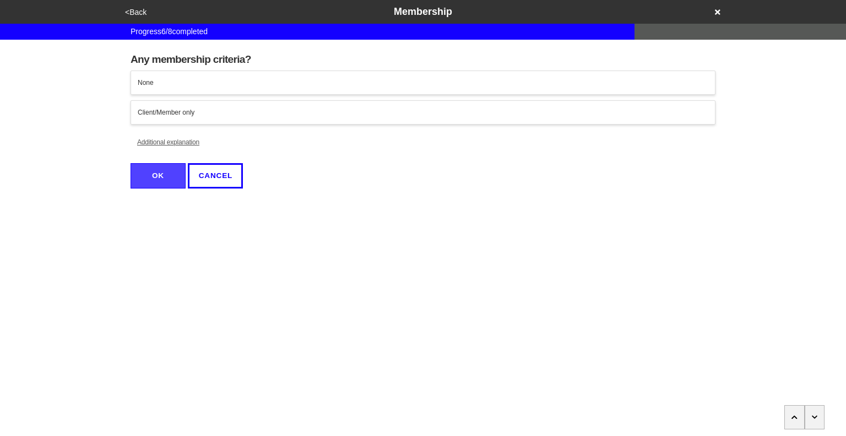
click at [333, 114] on div "Client/Member only" at bounding box center [423, 112] width 570 height 10
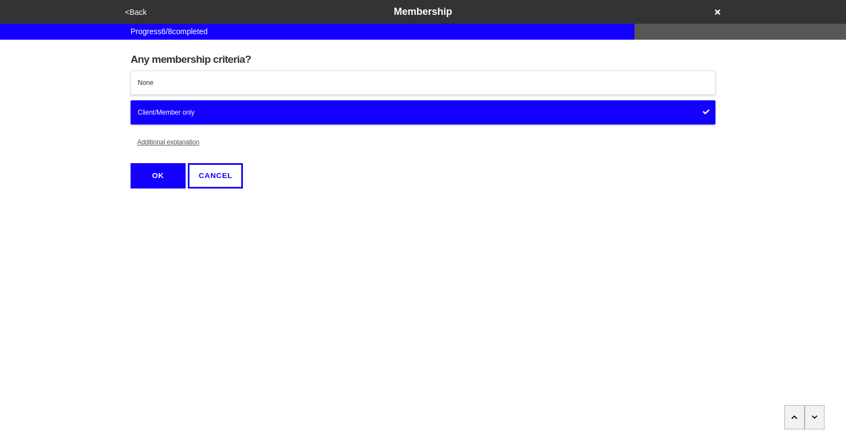
click at [156, 176] on button "OK" at bounding box center [158, 175] width 55 height 25
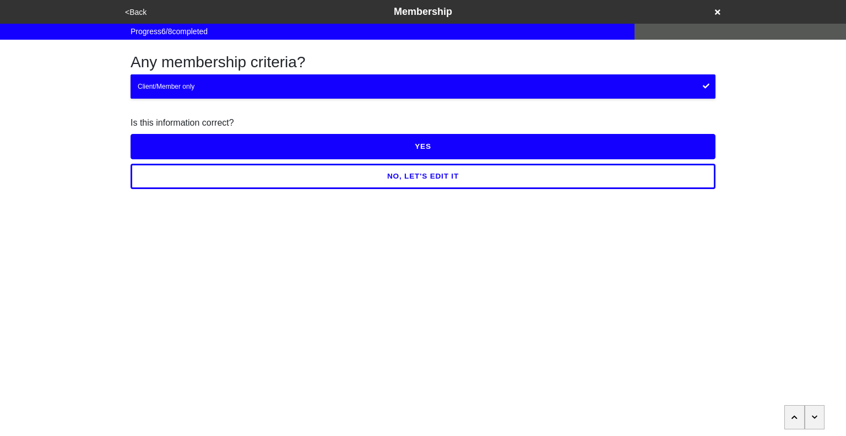
click at [339, 147] on button "YES" at bounding box center [423, 146] width 585 height 25
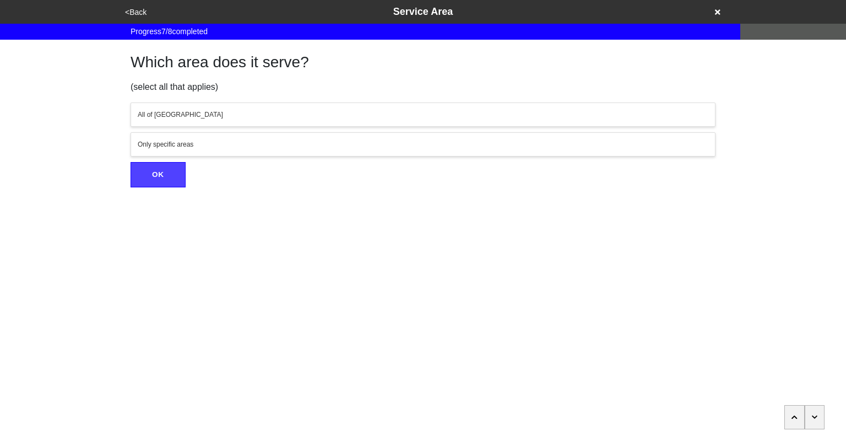
click at [819, 420] on button "button" at bounding box center [815, 417] width 20 height 24
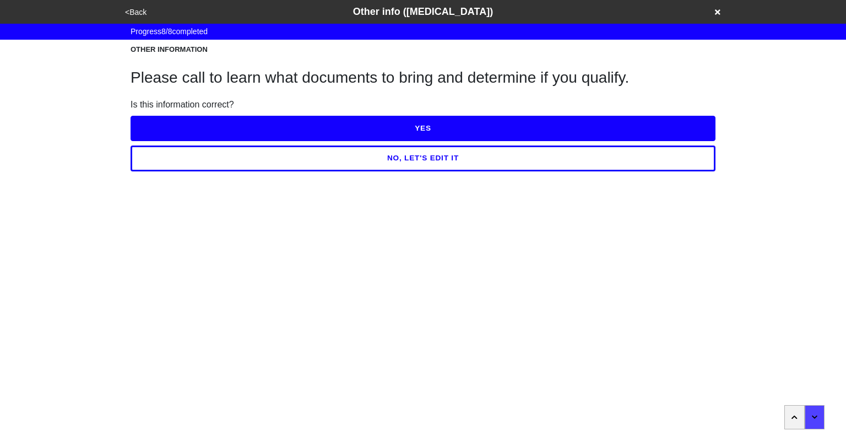
click at [458, 132] on button "YES" at bounding box center [423, 128] width 585 height 25
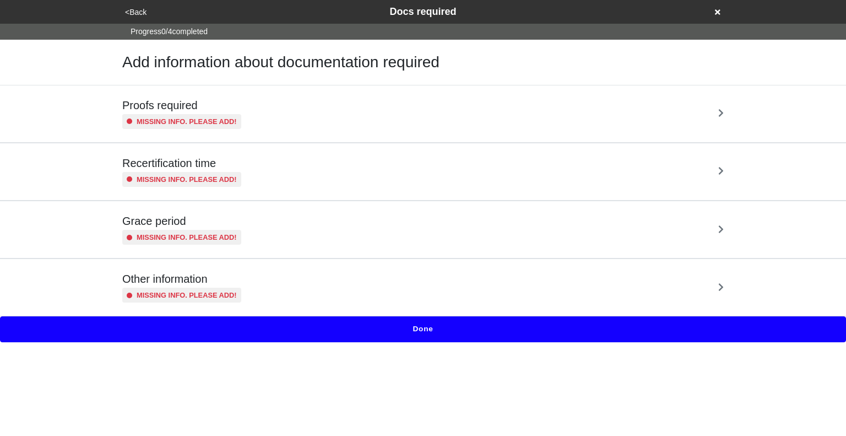
click at [441, 119] on div "Proofs required Missing info. Please add!" at bounding box center [422, 114] width 601 height 30
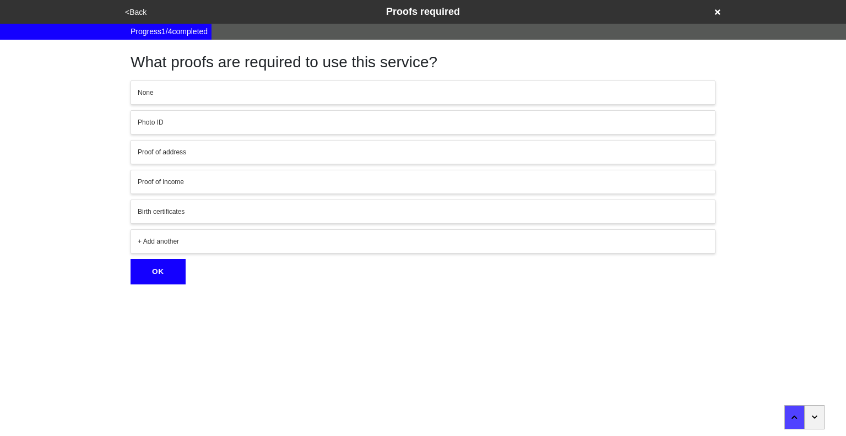
click at [814, 421] on button "button" at bounding box center [815, 417] width 20 height 24
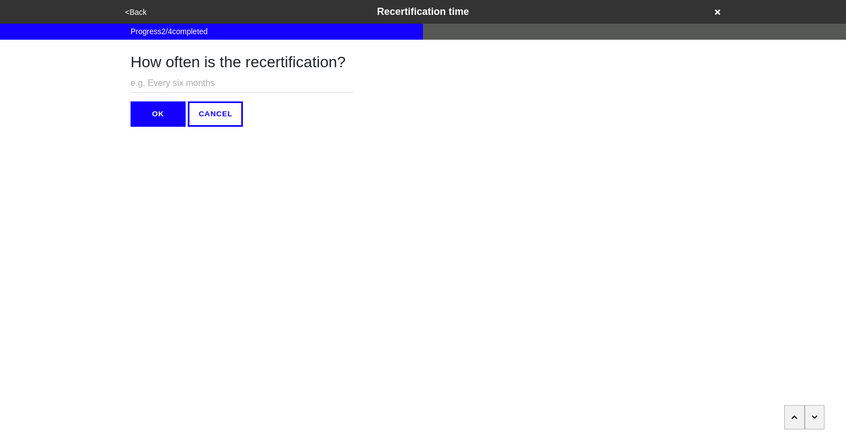
click at [814, 421] on button "button" at bounding box center [815, 417] width 20 height 24
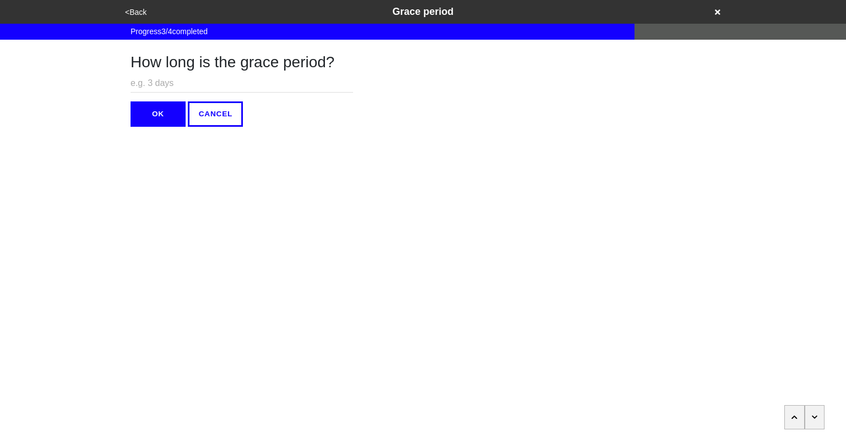
click at [814, 421] on button "button" at bounding box center [815, 417] width 20 height 24
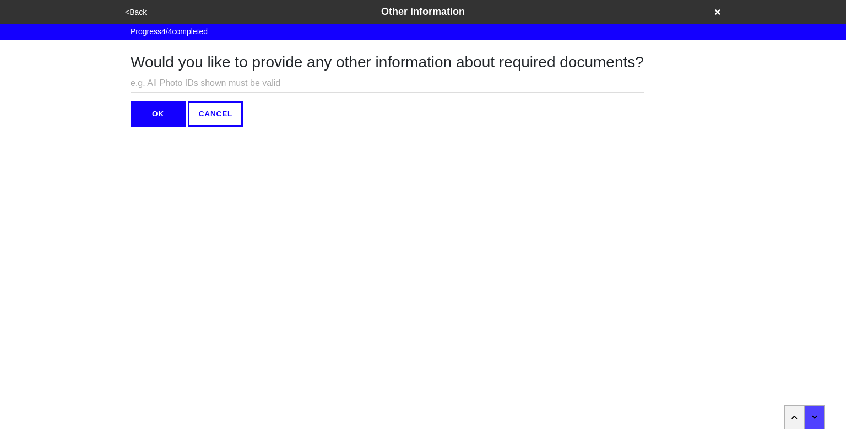
click at [143, 107] on button "OK" at bounding box center [158, 113] width 55 height 25
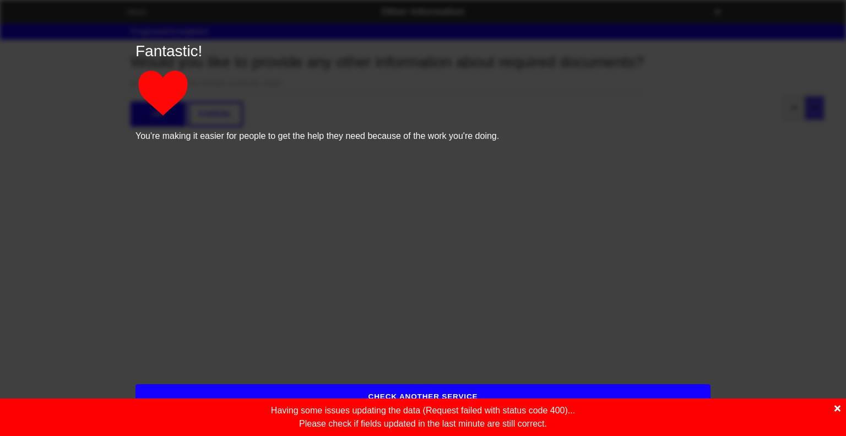
click at [839, 410] on icon at bounding box center [837, 408] width 6 height 6
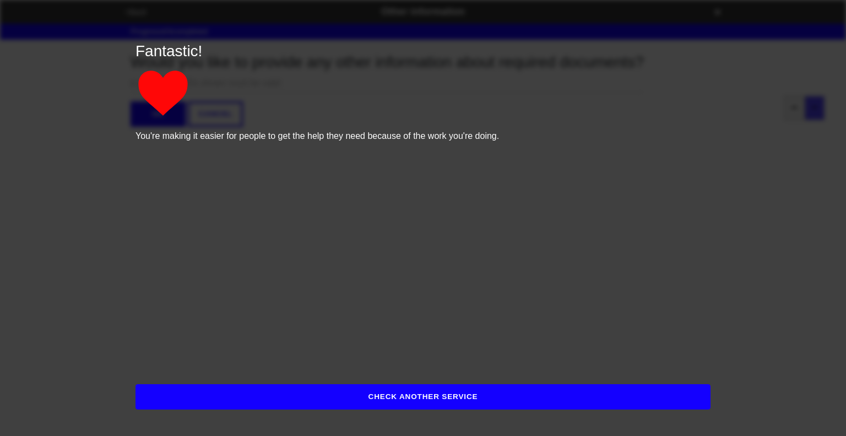
click at [402, 394] on button "CHECK ANOTHER SERVICE" at bounding box center [422, 396] width 575 height 25
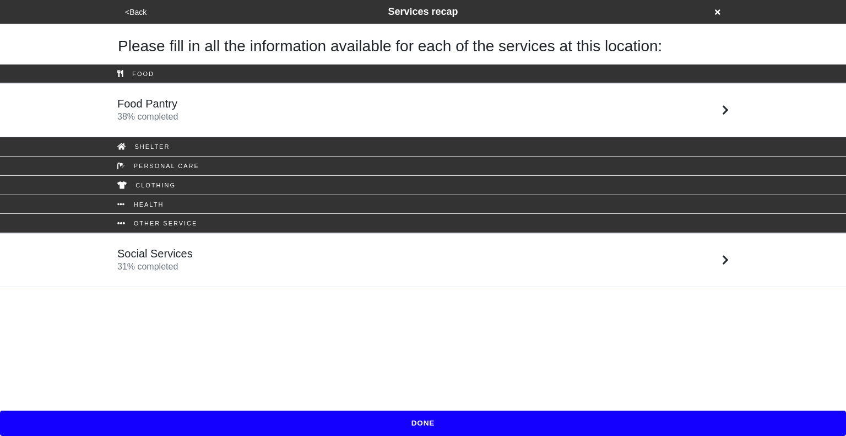
click at [139, 15] on button "<Back" at bounding box center [136, 12] width 28 height 13
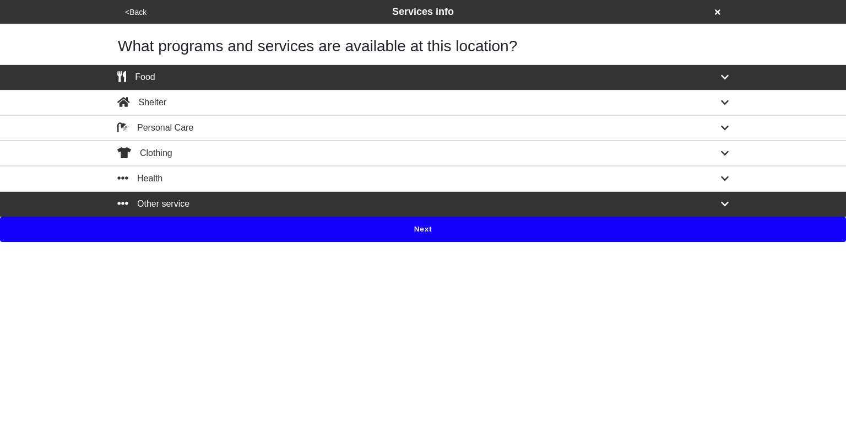
click at [139, 15] on button "<Back" at bounding box center [136, 12] width 28 height 13
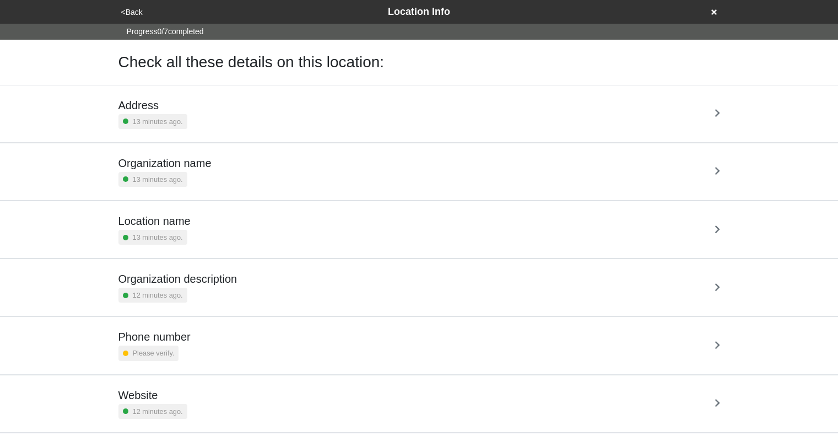
click at [370, 158] on div "Organization name 13 minutes ago." at bounding box center [418, 171] width 601 height 30
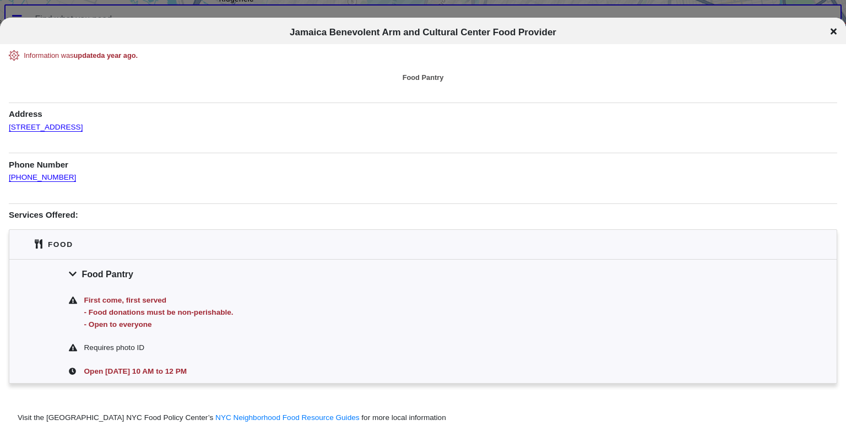
scroll to position [35, 0]
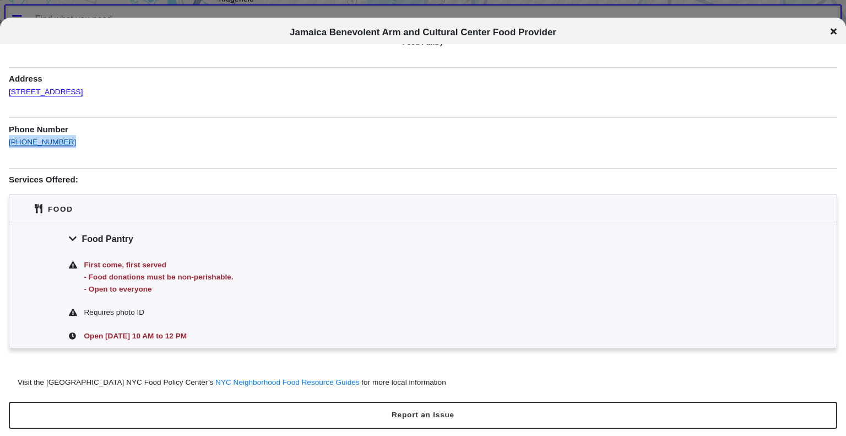
drag, startPoint x: 68, startPoint y: 140, endPoint x: 9, endPoint y: 146, distance: 59.8
click at [9, 146] on div "(646) 907-9858" at bounding box center [423, 141] width 828 height 13
copy link "(646) 907-9858"
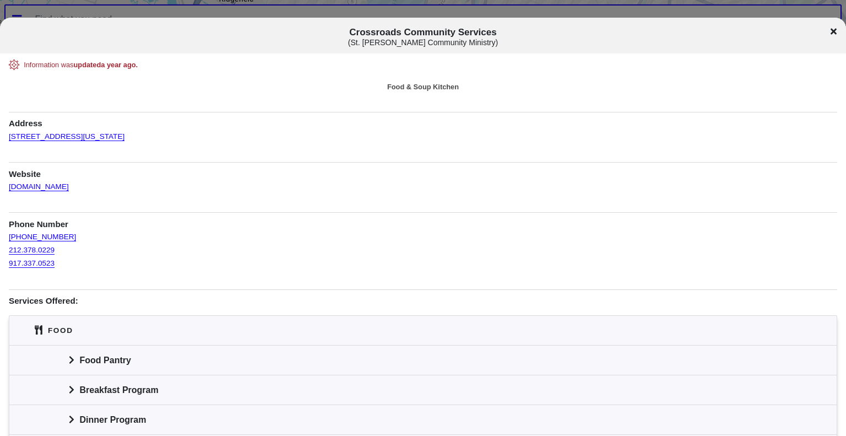
scroll to position [79, 0]
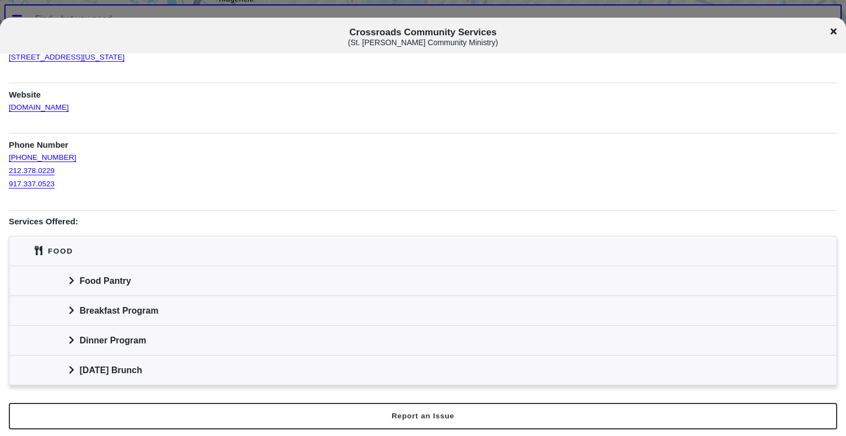
click at [70, 287] on div "Food Pantry" at bounding box center [422, 280] width 827 height 30
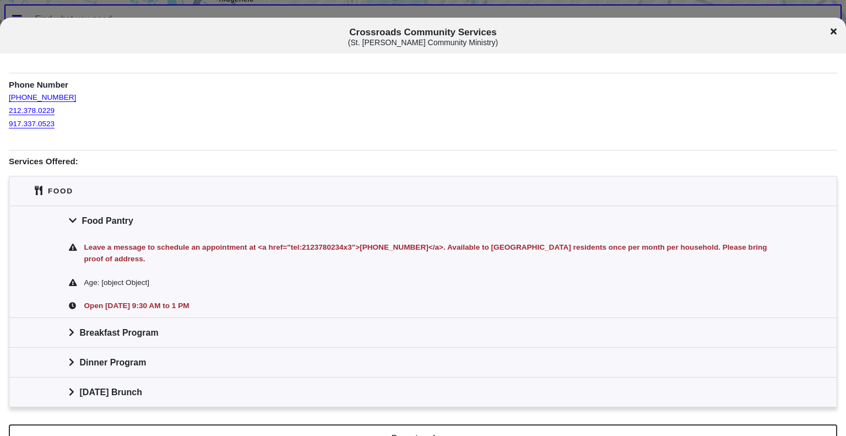
scroll to position [150, 0]
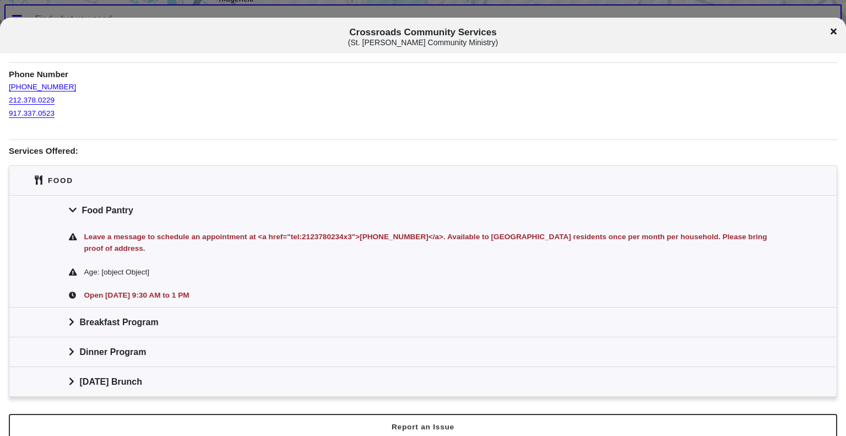
click at [70, 318] on icon at bounding box center [71, 322] width 4 height 8
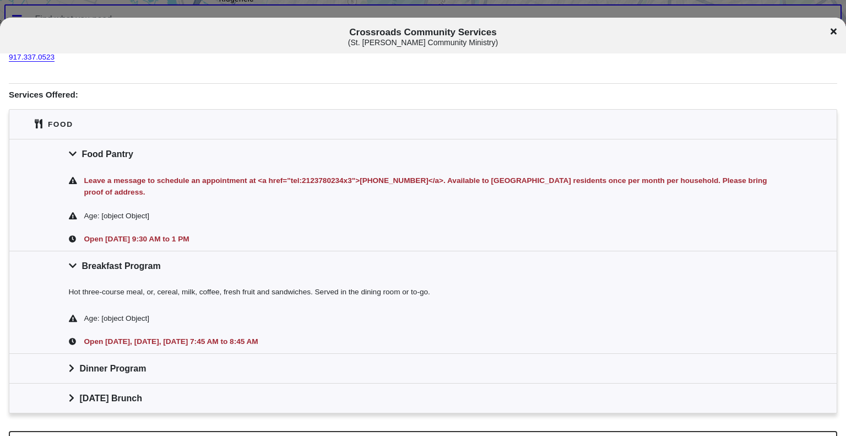
scroll to position [222, 0]
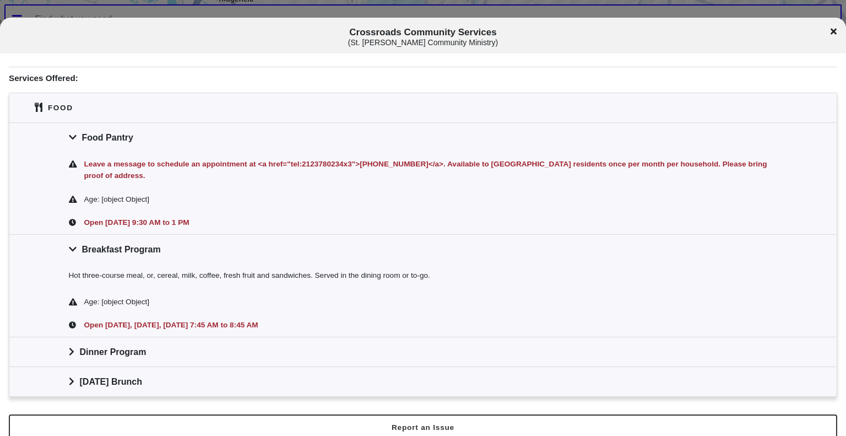
click at [72, 347] on icon at bounding box center [72, 351] width 6 height 9
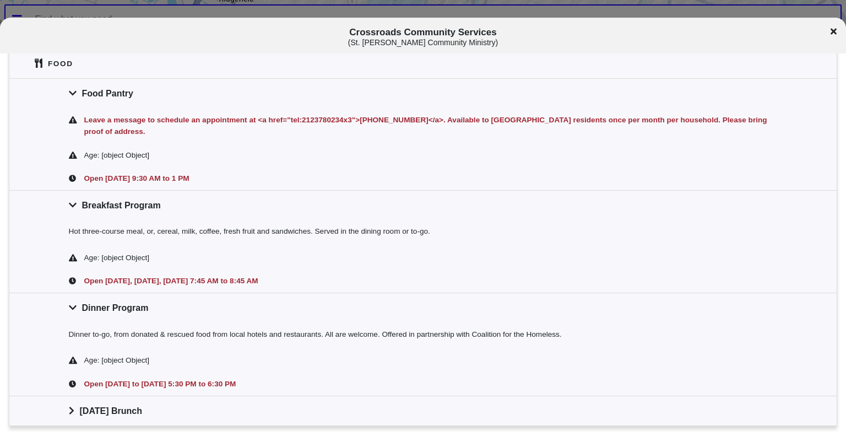
scroll to position [295, 0]
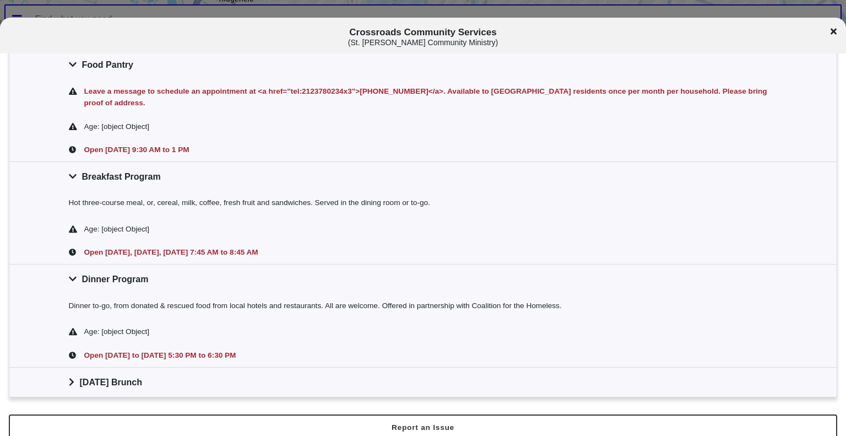
click at [75, 374] on div "Saturday Brunch" at bounding box center [422, 382] width 827 height 30
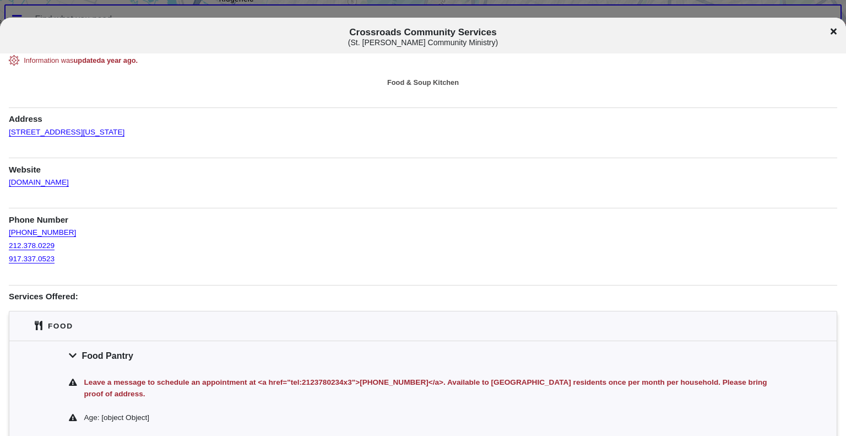
scroll to position [0, 0]
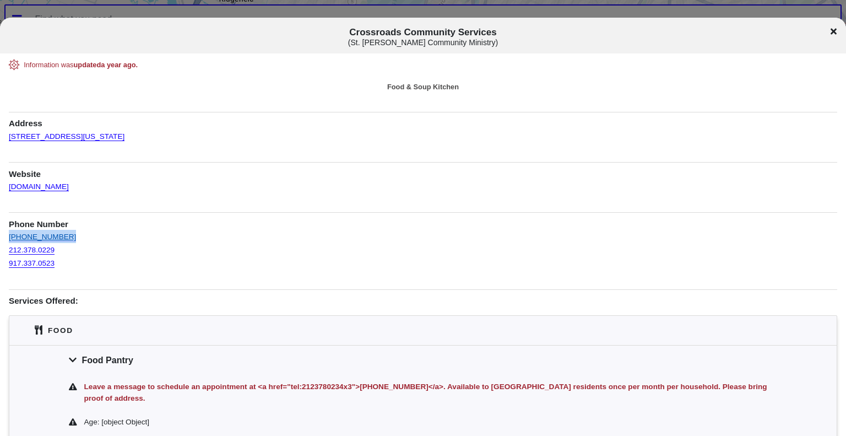
drag, startPoint x: 66, startPoint y: 235, endPoint x: 9, endPoint y: 236, distance: 56.7
click at [9, 236] on div "(212) 378-0229" at bounding box center [423, 236] width 828 height 13
copy link "(212) 378-0229"
click at [67, 187] on link "crossroadsnyc.org" at bounding box center [39, 182] width 60 height 18
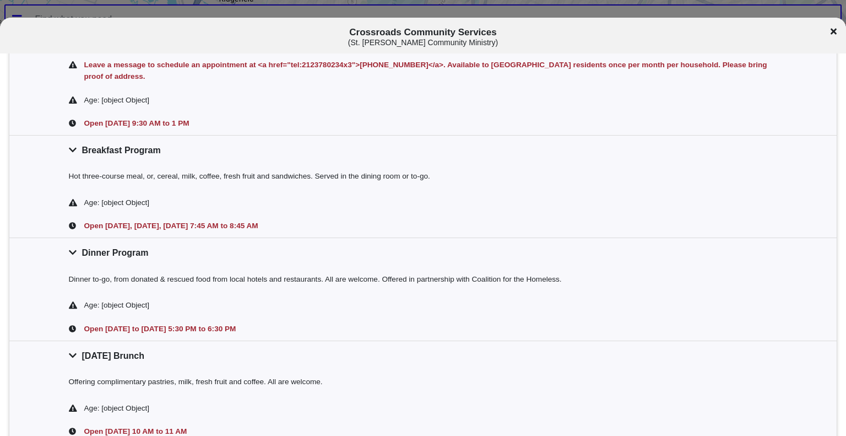
scroll to position [368, 0]
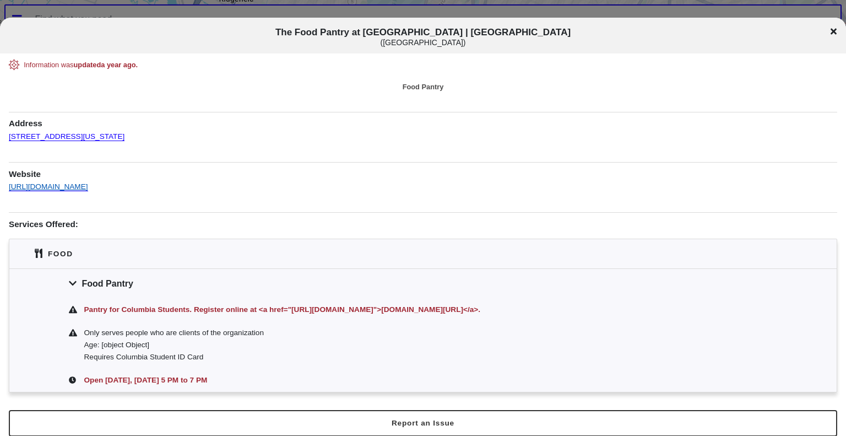
scroll to position [8, 0]
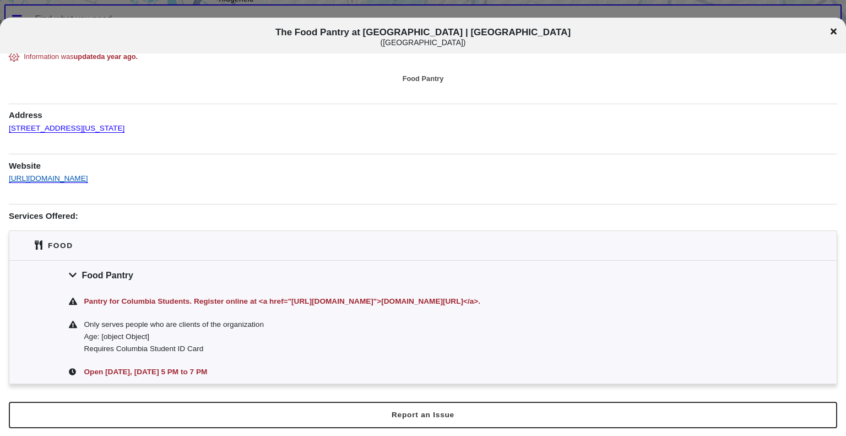
click at [88, 178] on link "[URL][DOMAIN_NAME]" at bounding box center [48, 174] width 79 height 18
